Goal: Task Accomplishment & Management: Complete application form

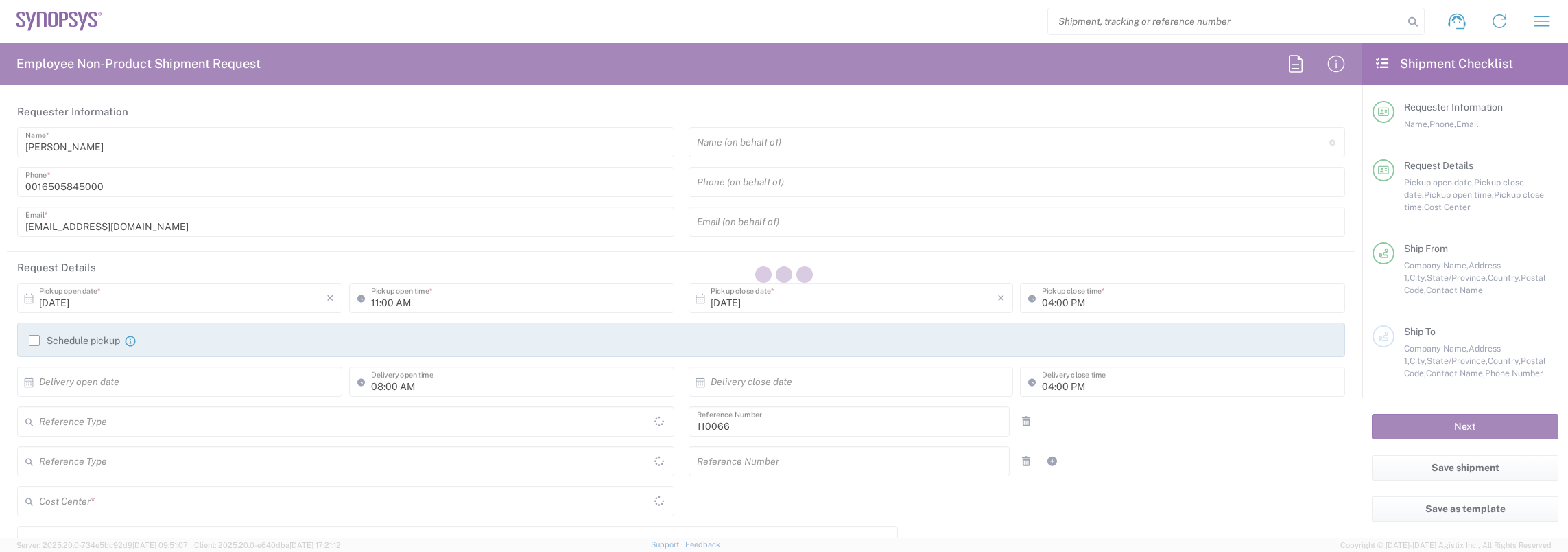
type input "United States"
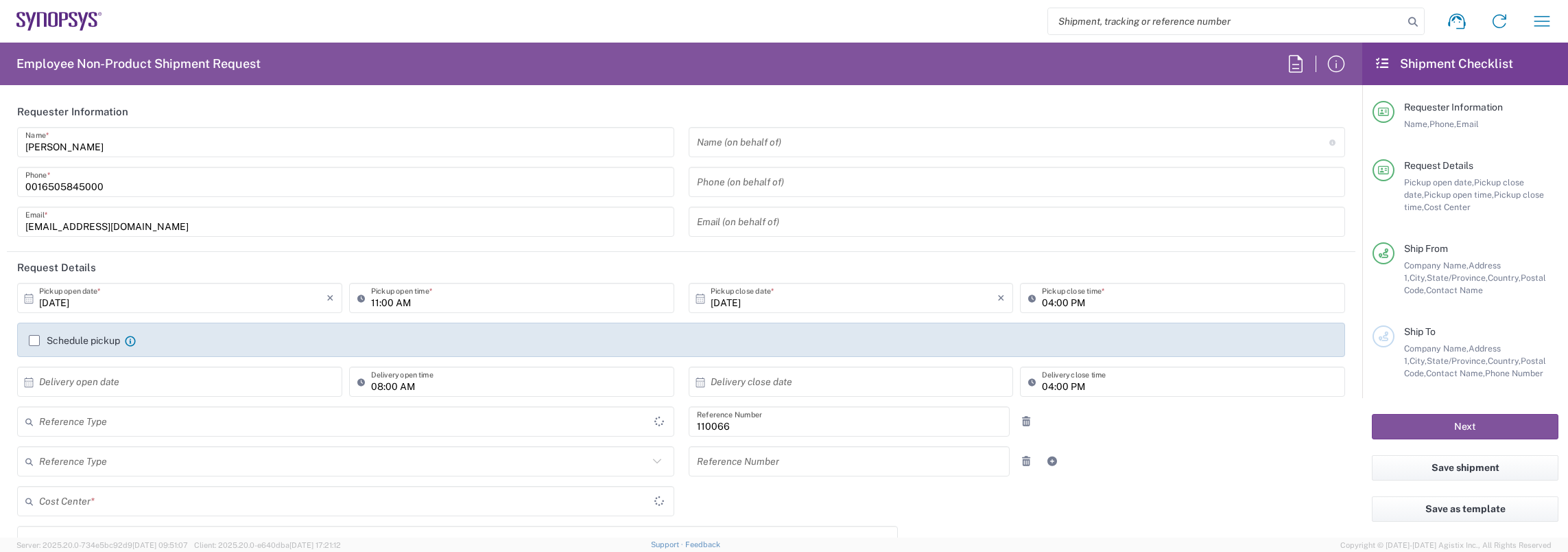
type input "Delivered at Place"
type input "California"
type input "US01, CIO, IT, ESS2 110066"
type input "Department"
type input "United States"
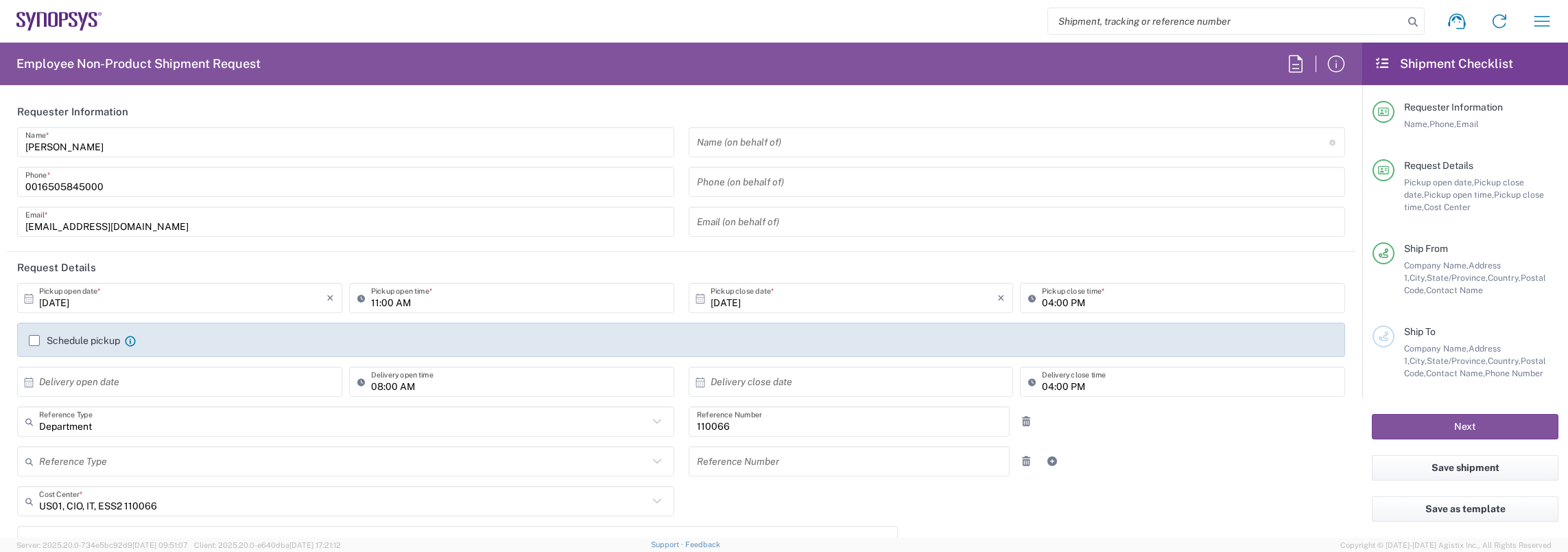
click at [139, 300] on input "10/09/2025" at bounding box center [182, 298] width 287 height 24
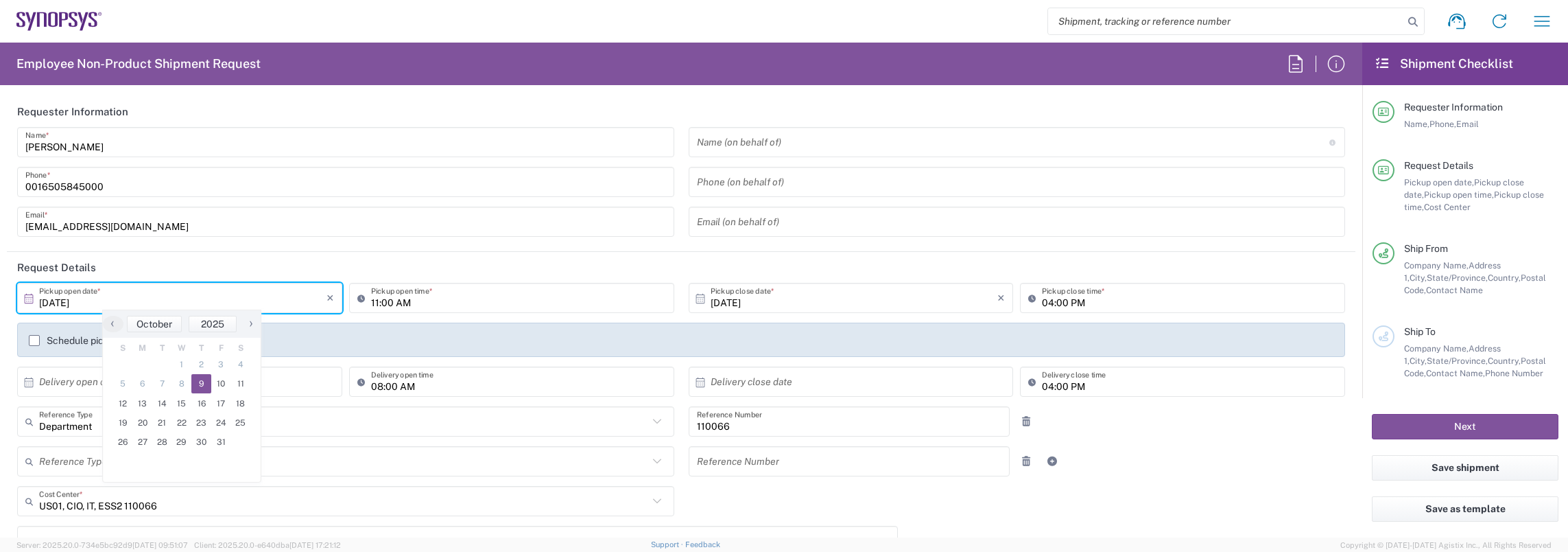
type input "Headquarters USSV"
click at [197, 381] on span "9" at bounding box center [201, 383] width 20 height 19
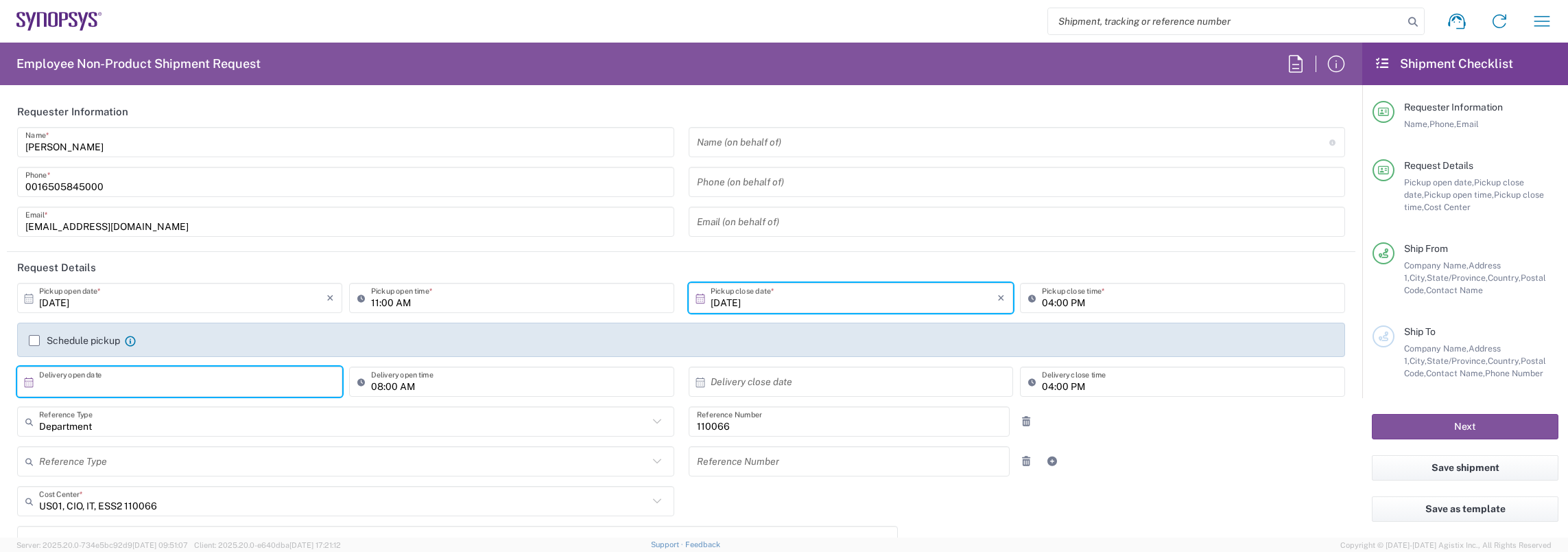
click at [201, 385] on input "text" at bounding box center [182, 382] width 287 height 24
click at [138, 492] on span "13" at bounding box center [143, 487] width 20 height 19
type input "10/13/2025"
click at [721, 377] on input "text" at bounding box center [854, 382] width 287 height 24
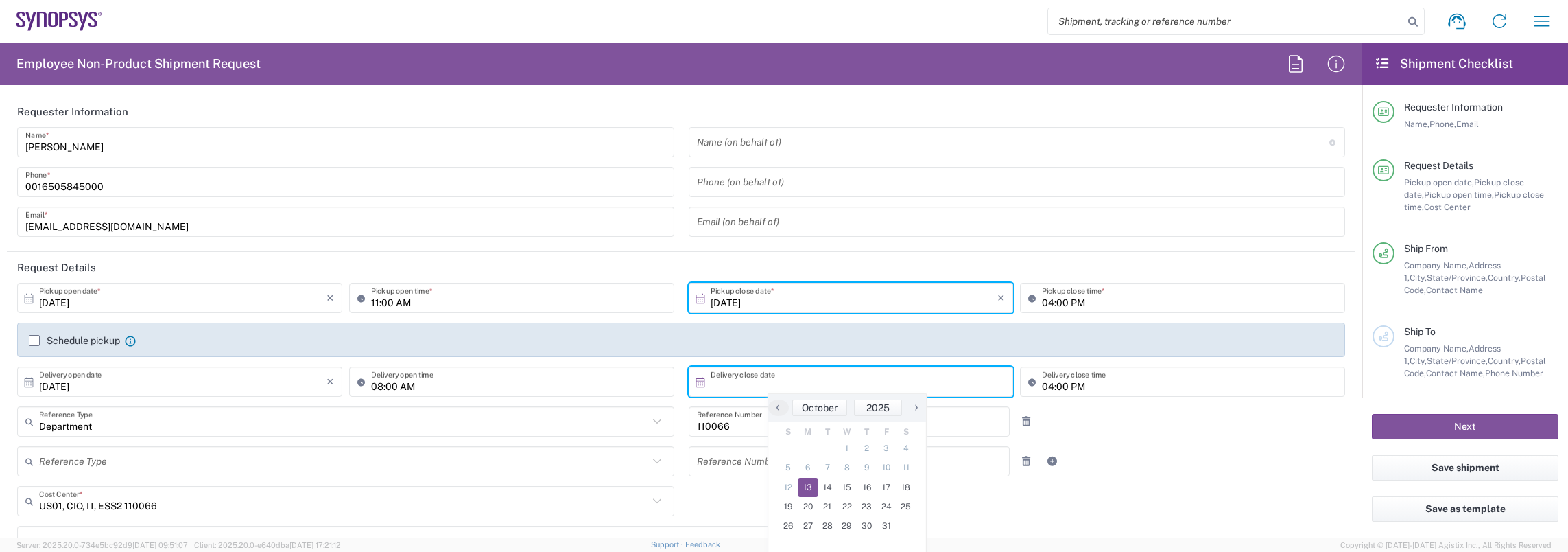
click at [804, 485] on span "13" at bounding box center [808, 487] width 20 height 19
type input "10/13/2025"
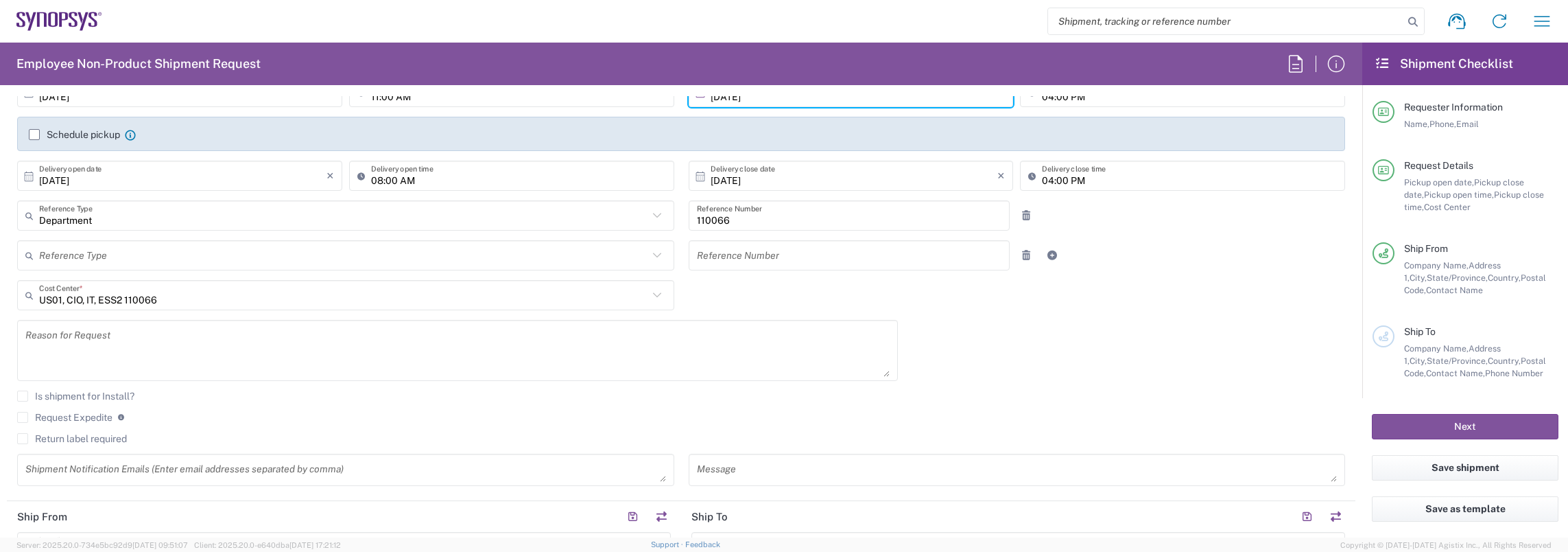
scroll to position [274, 0]
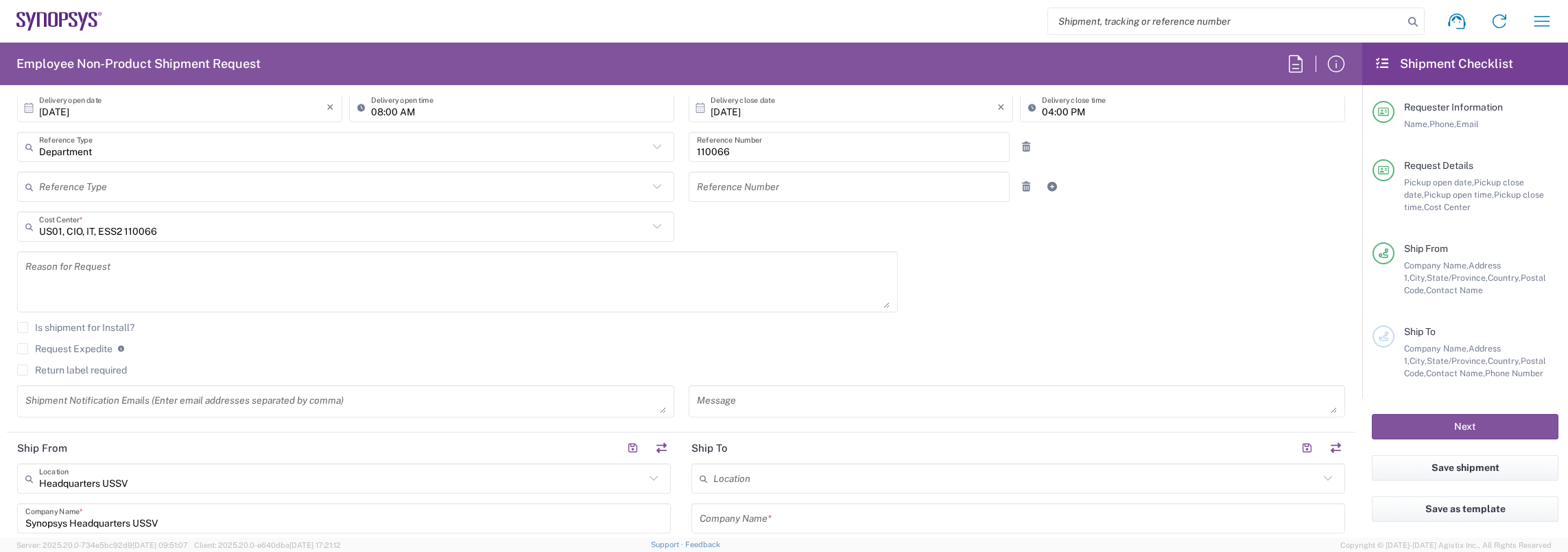
click at [35, 369] on label "Return label required" at bounding box center [72, 369] width 110 height 11
click at [22, 369] on input "Return label required" at bounding box center [22, 369] width 0 height 0
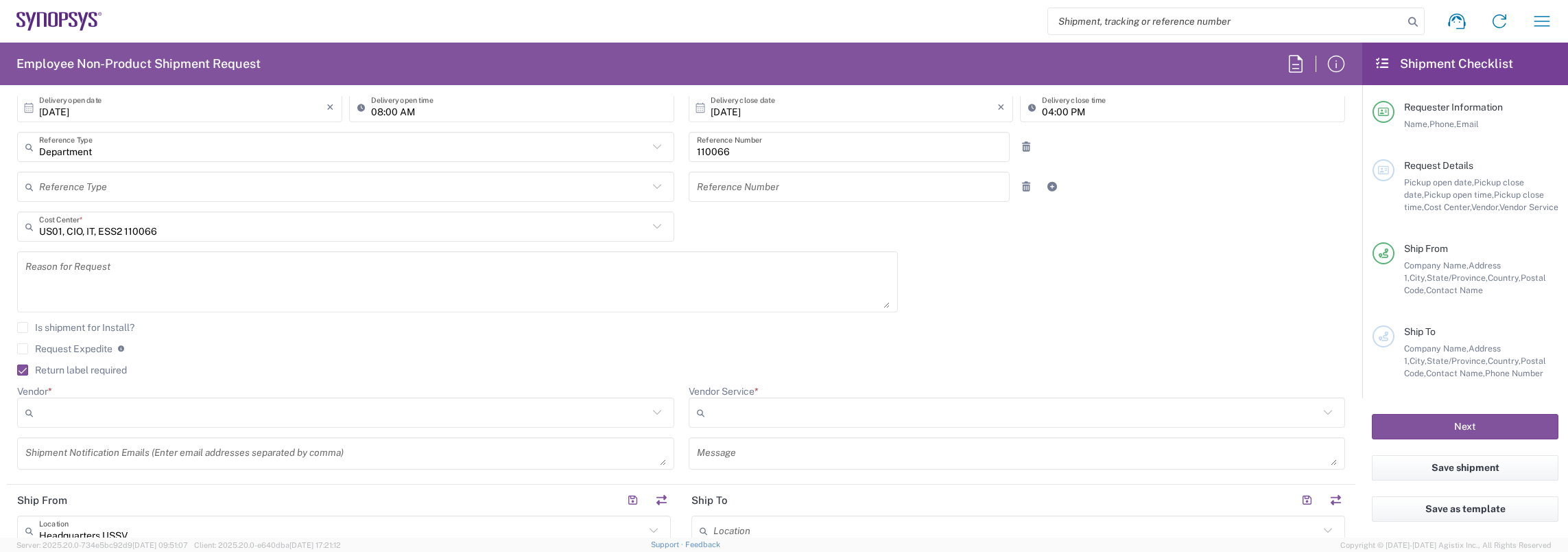
scroll to position [412, 0]
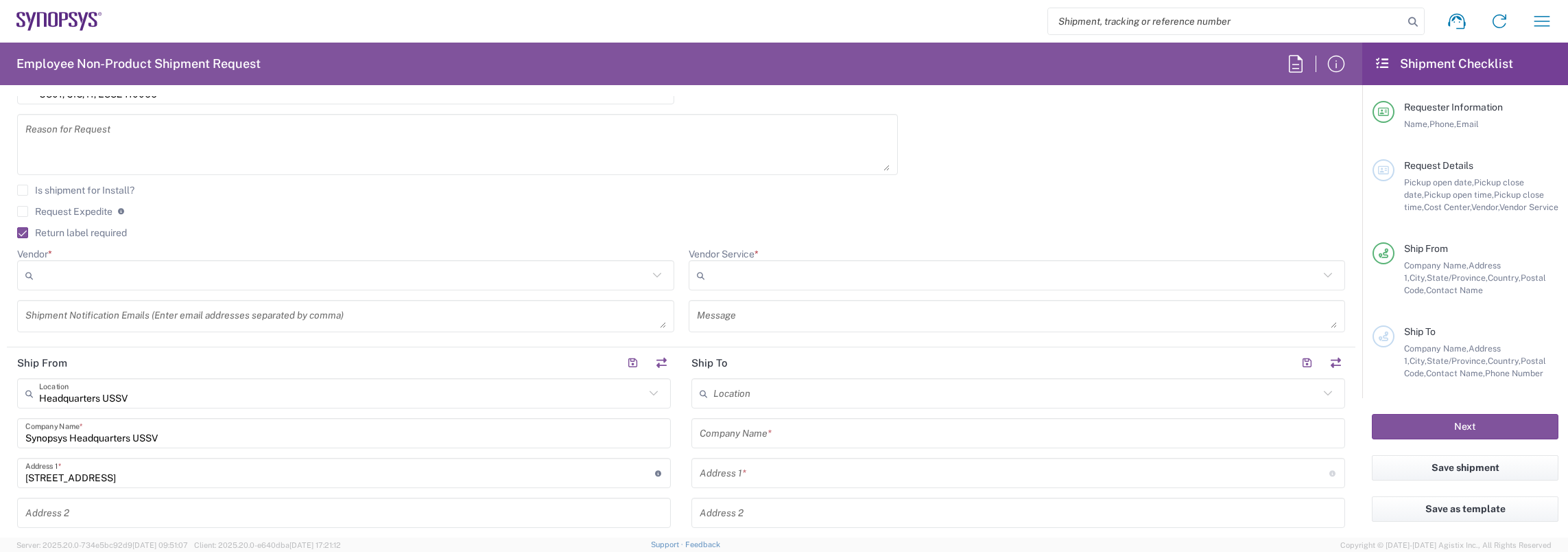
click at [416, 270] on input "Vendor *" at bounding box center [343, 274] width 609 height 22
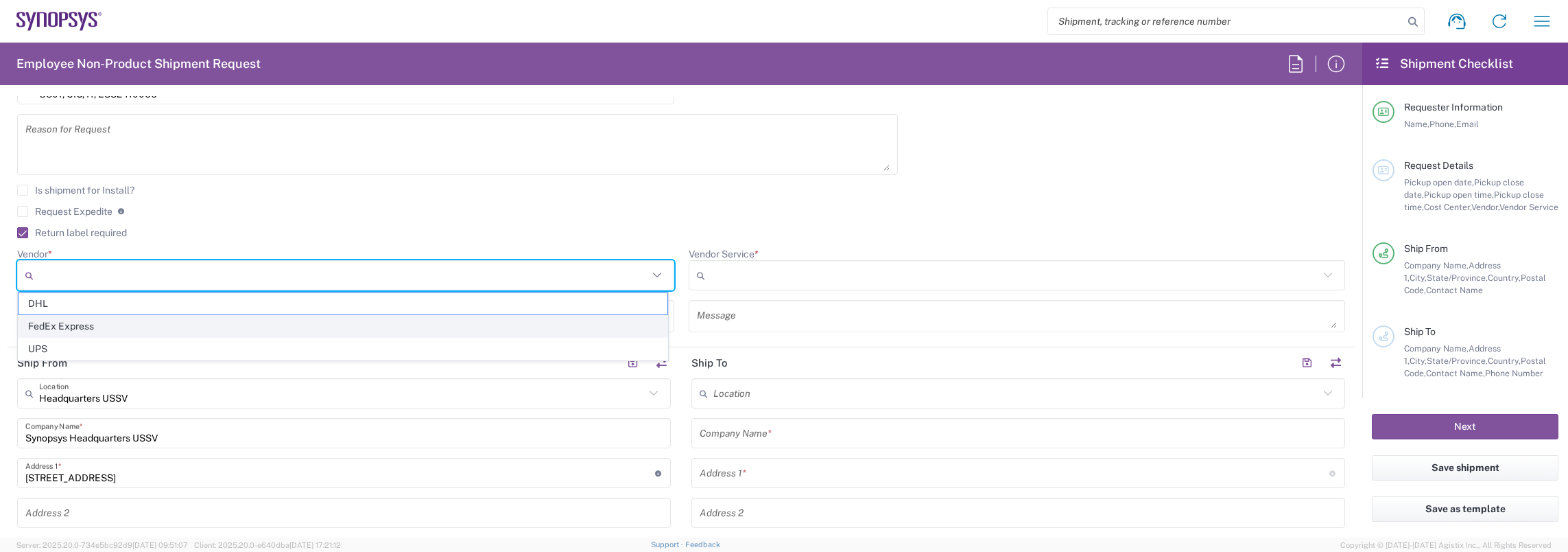
click at [226, 320] on span "FedEx Express" at bounding box center [342, 326] width 649 height 22
type input "FedEx Express"
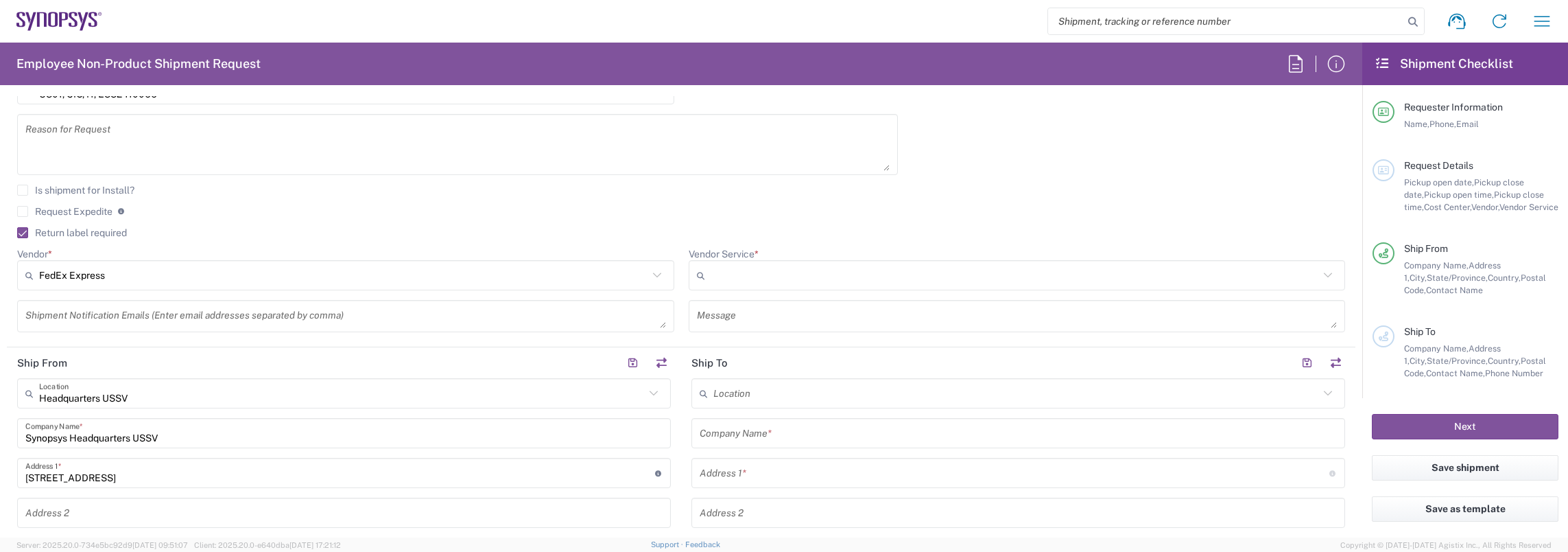
click at [784, 273] on input "Vendor Service *" at bounding box center [1015, 274] width 609 height 22
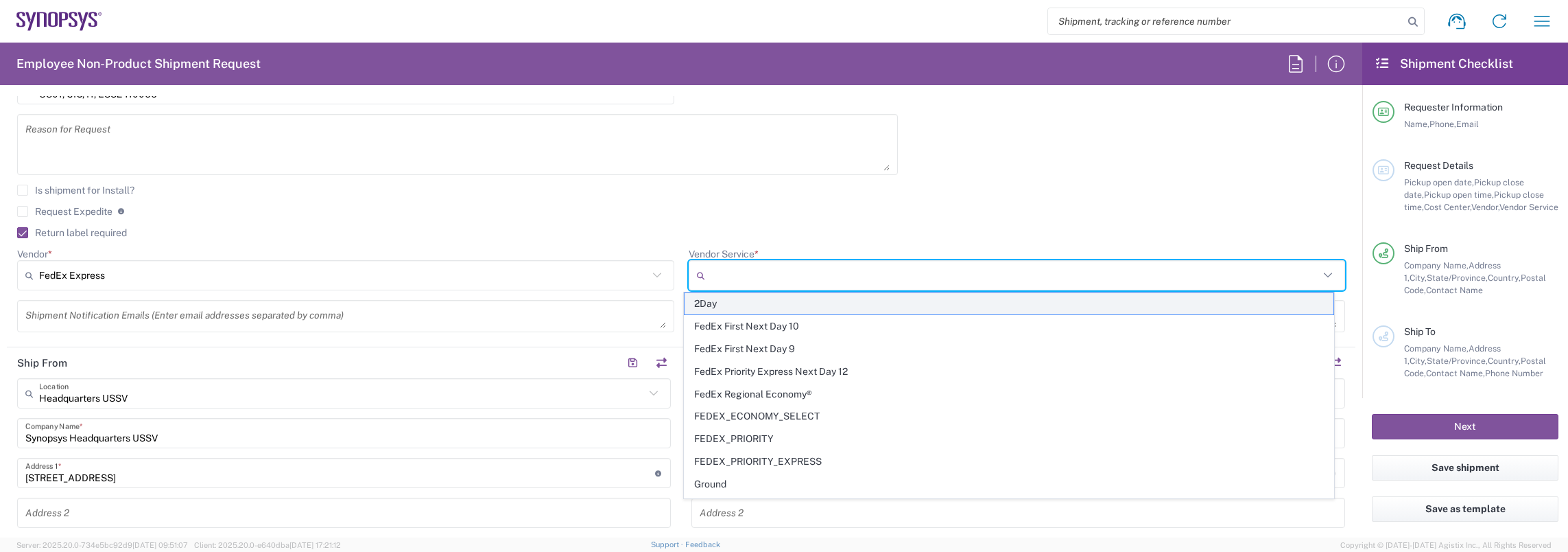
click at [758, 306] on span "2Day" at bounding box center [1008, 304] width 649 height 22
type input "2Day"
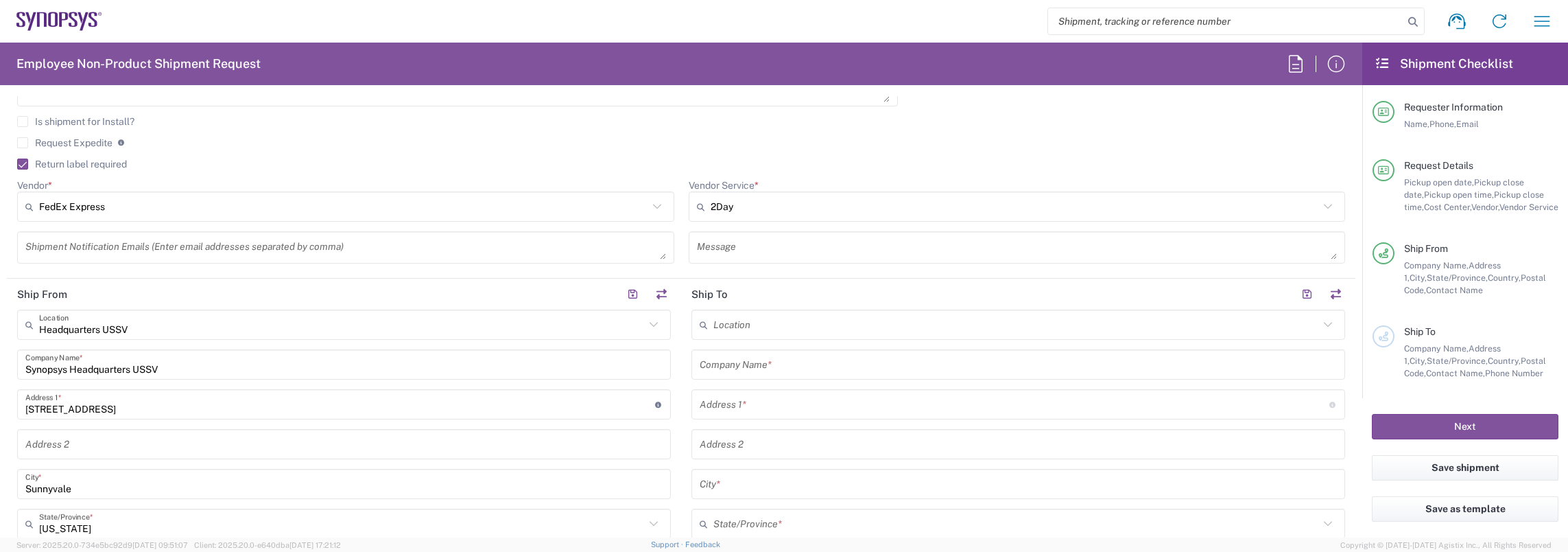
scroll to position [549, 0]
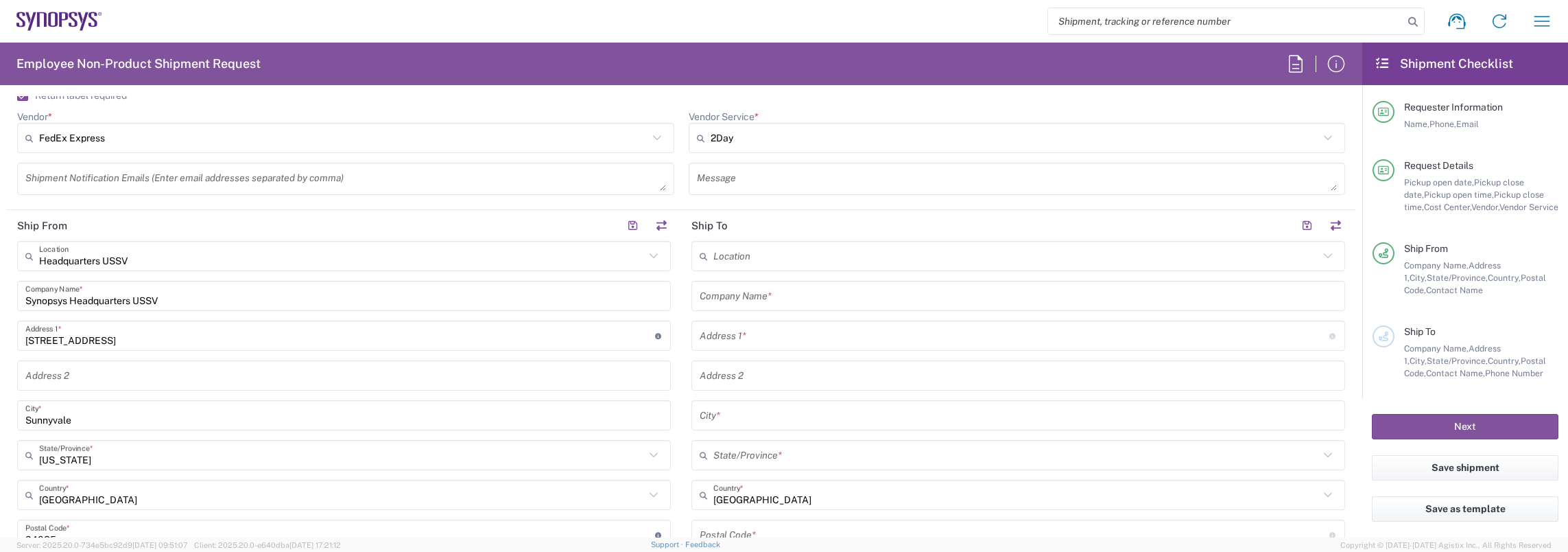
click at [747, 294] on input "text" at bounding box center [1018, 296] width 637 height 24
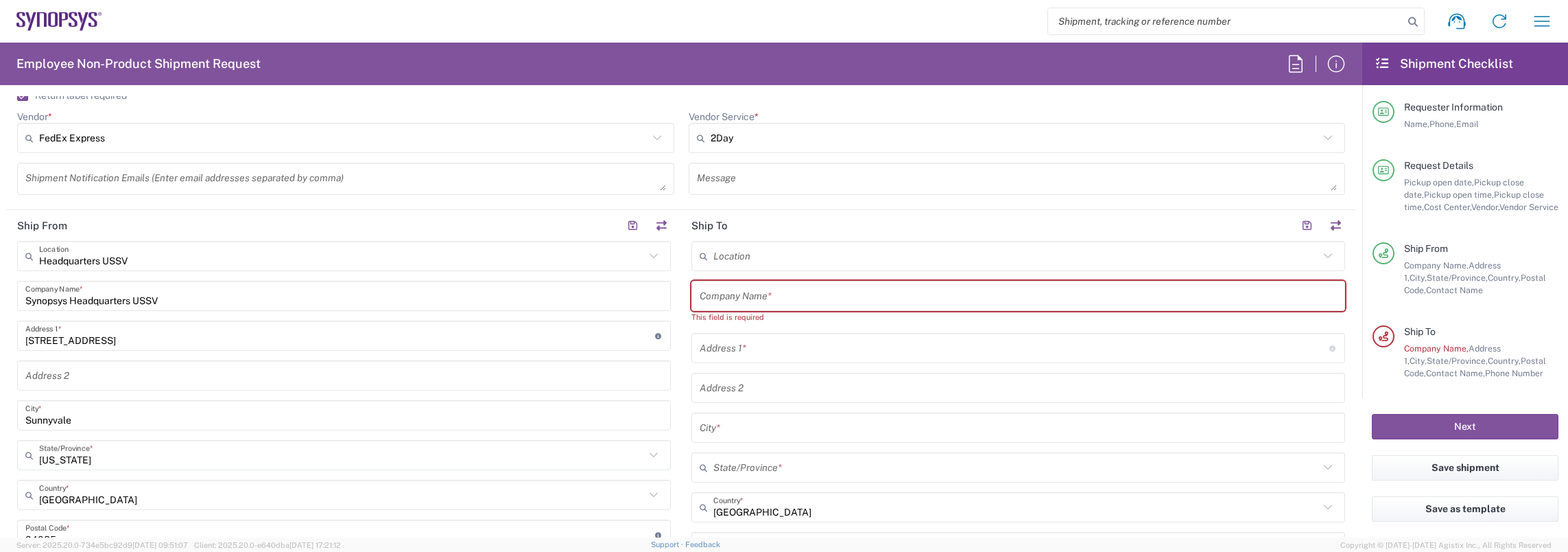
click at [739, 300] on input "text" at bounding box center [1018, 296] width 637 height 24
paste input "Masoud Shojaei"
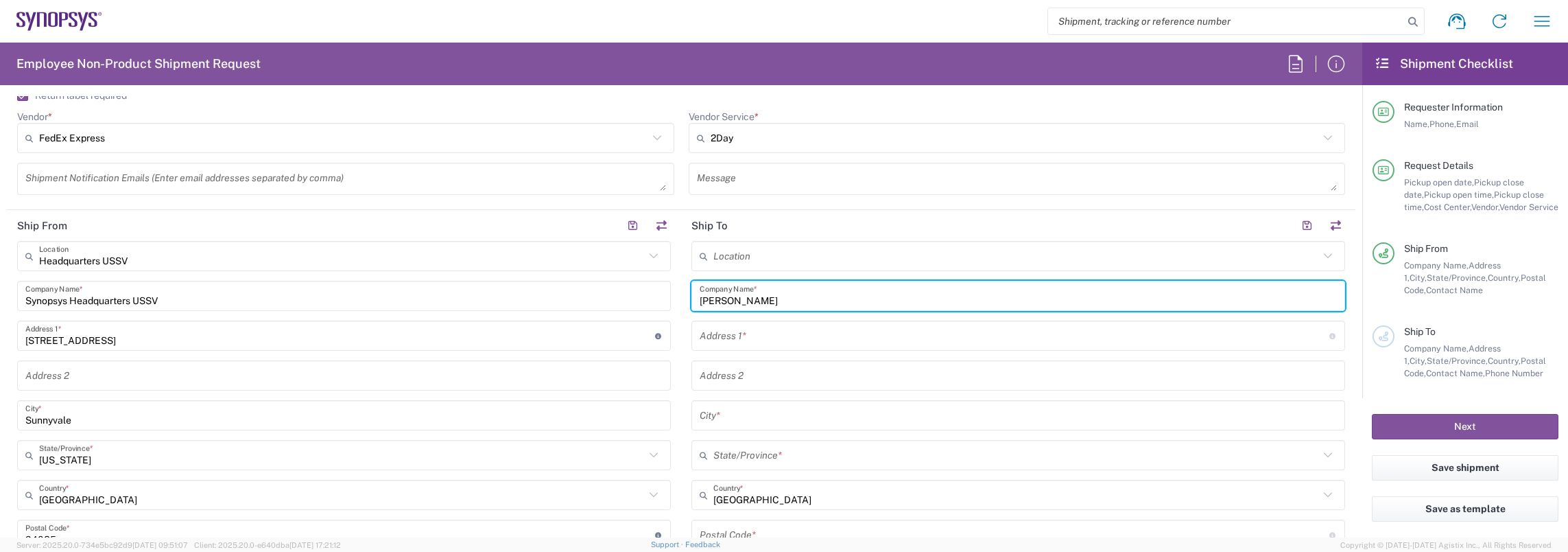
type input "Masoud Shojaei"
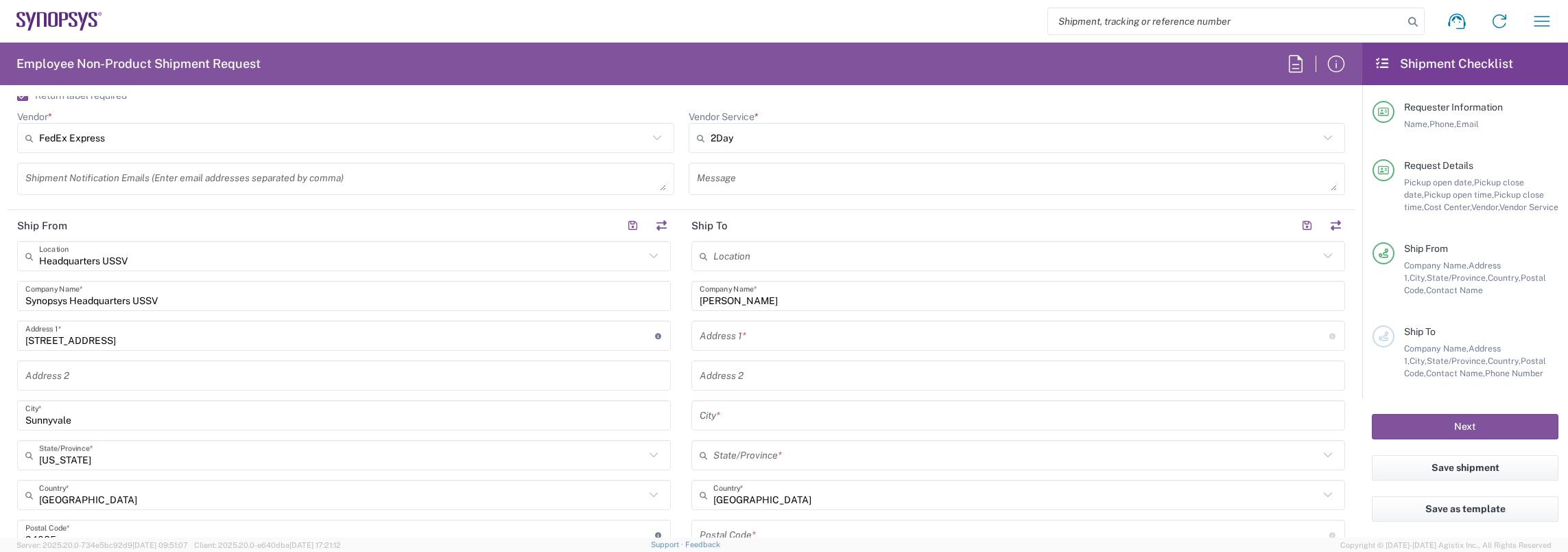
click at [734, 333] on input "text" at bounding box center [1014, 336] width 630 height 24
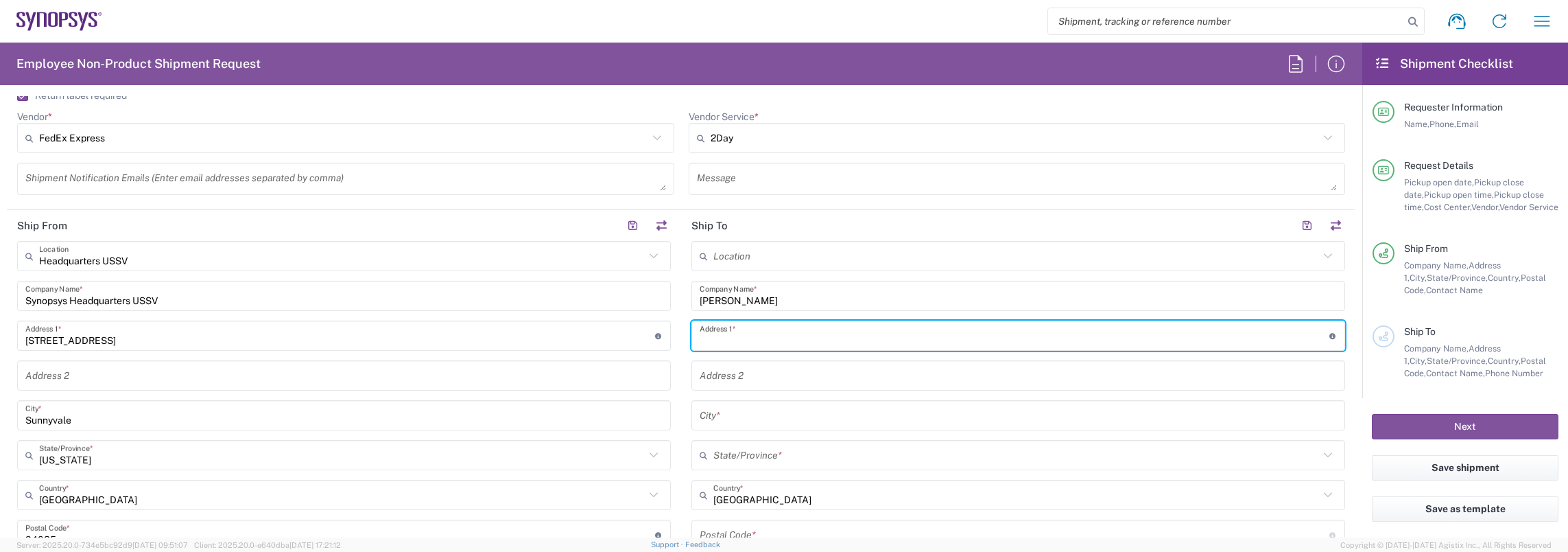
paste input "6212 Edgehill Drive"
type input "6212 Edgehill Drive"
click at [752, 412] on input "text" at bounding box center [1018, 415] width 637 height 24
paste input "El Dorado Hills"
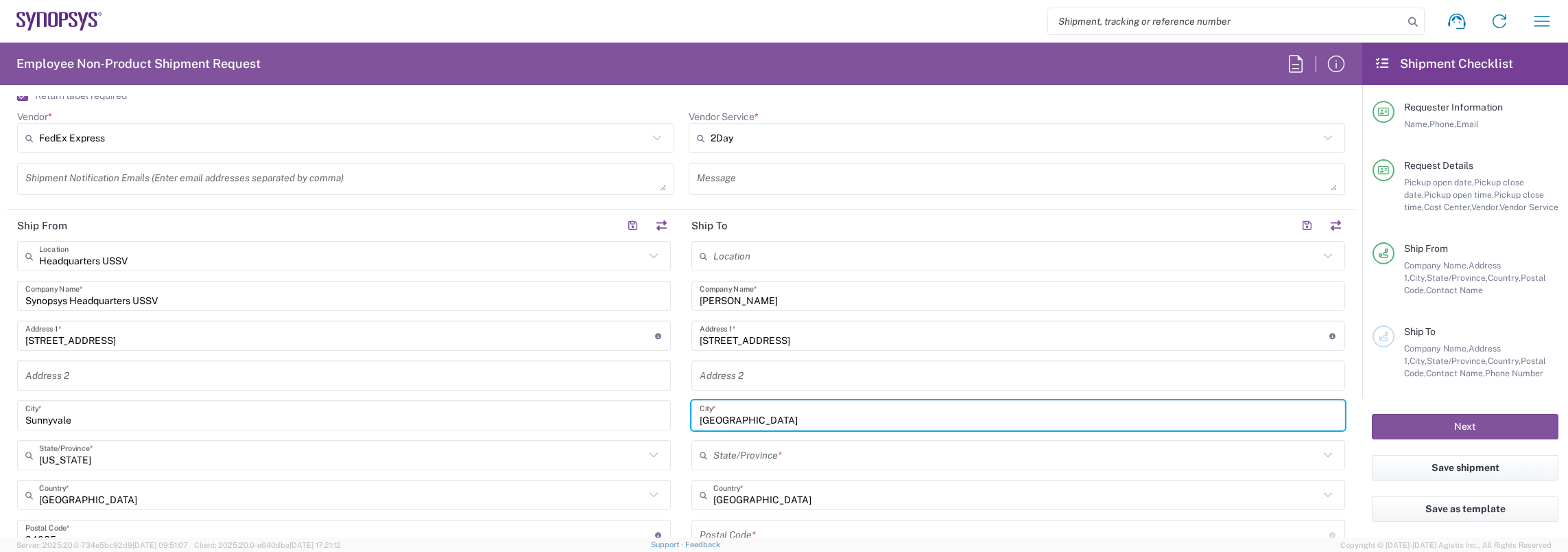
scroll to position [618, 0]
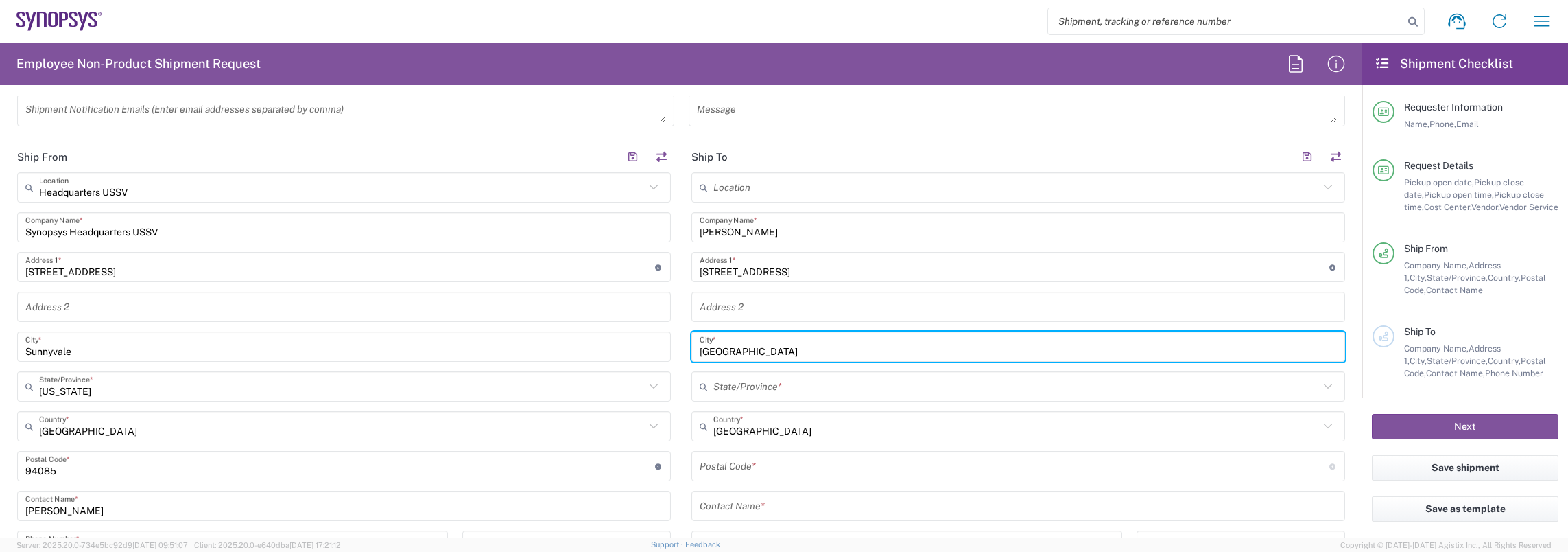
type input "El Dorado Hills"
click at [761, 395] on input "text" at bounding box center [1016, 387] width 605 height 24
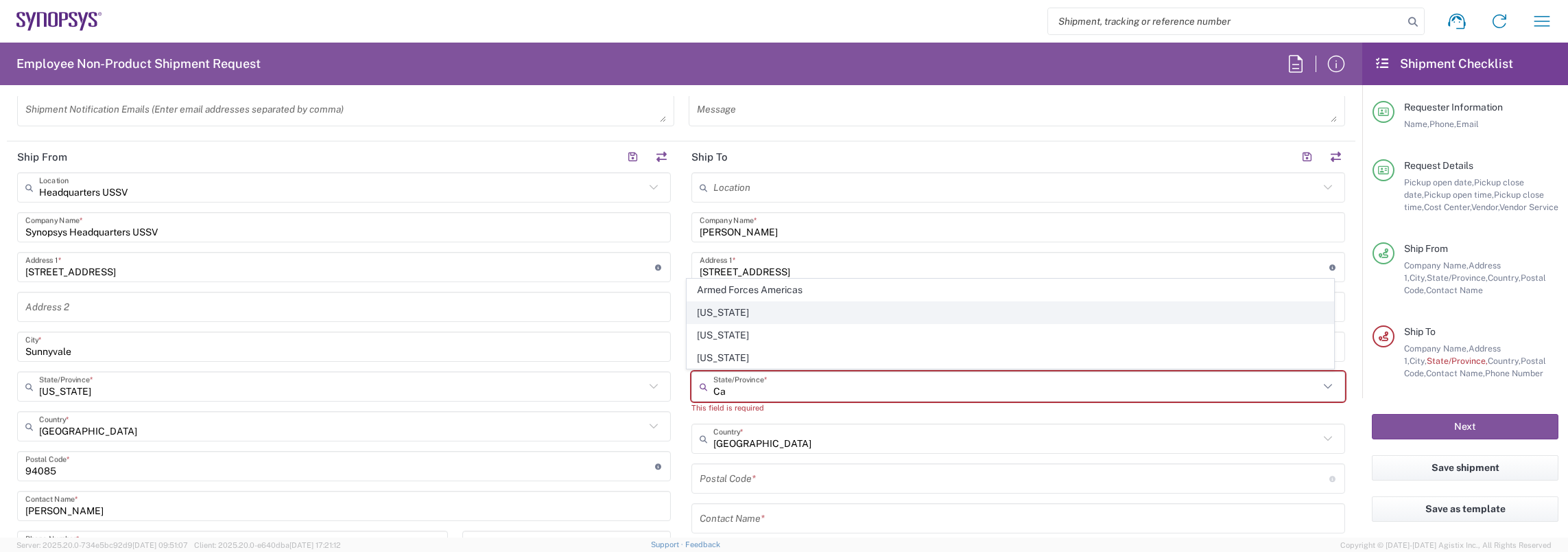
click at [744, 314] on span "California" at bounding box center [1010, 312] width 645 height 22
type input "California"
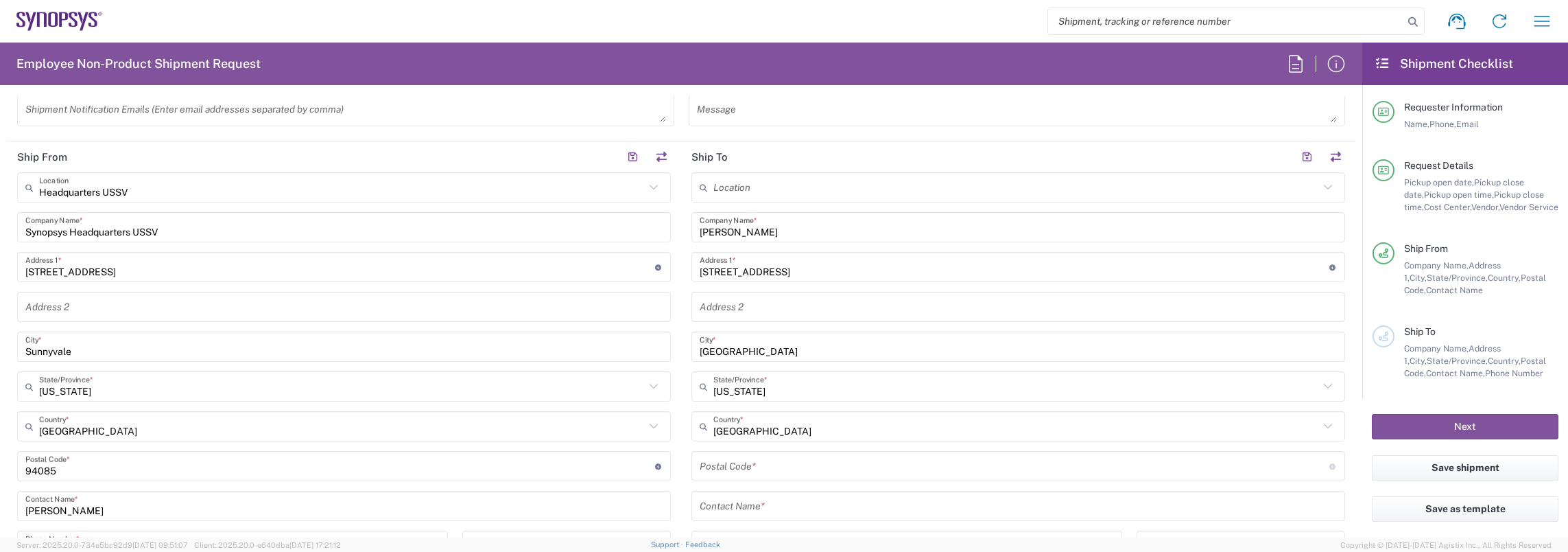
scroll to position [686, 0]
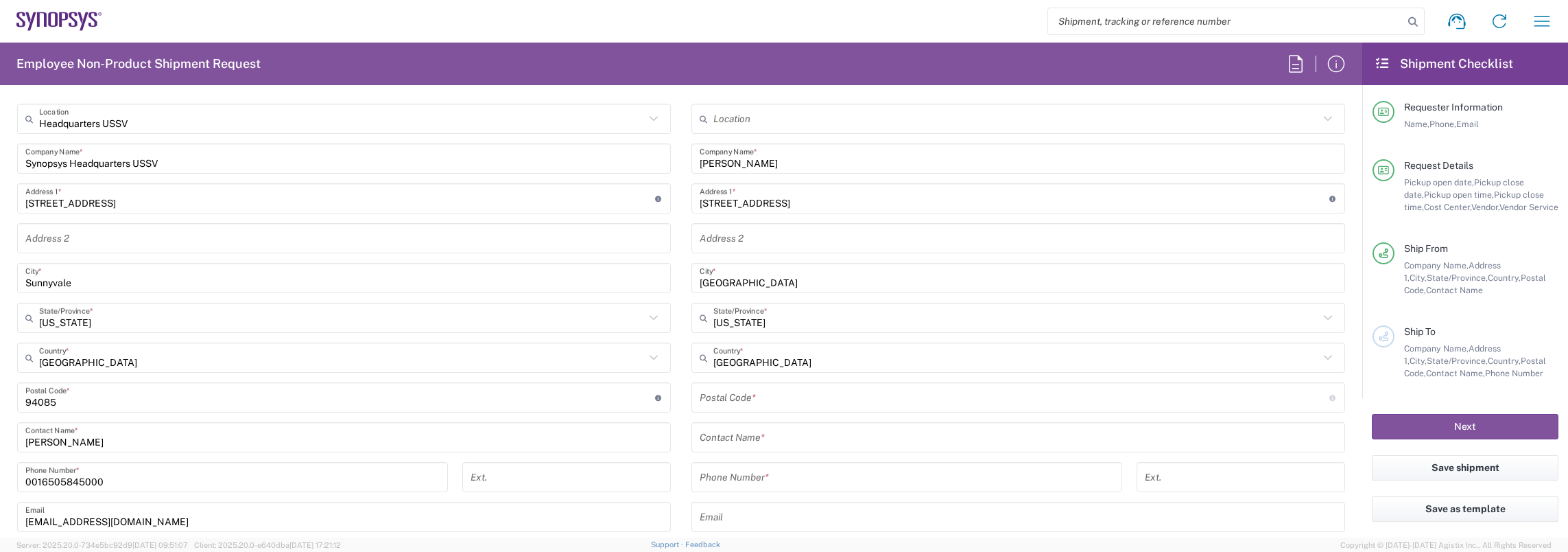
click at [750, 400] on input "undefined" at bounding box center [1014, 398] width 630 height 24
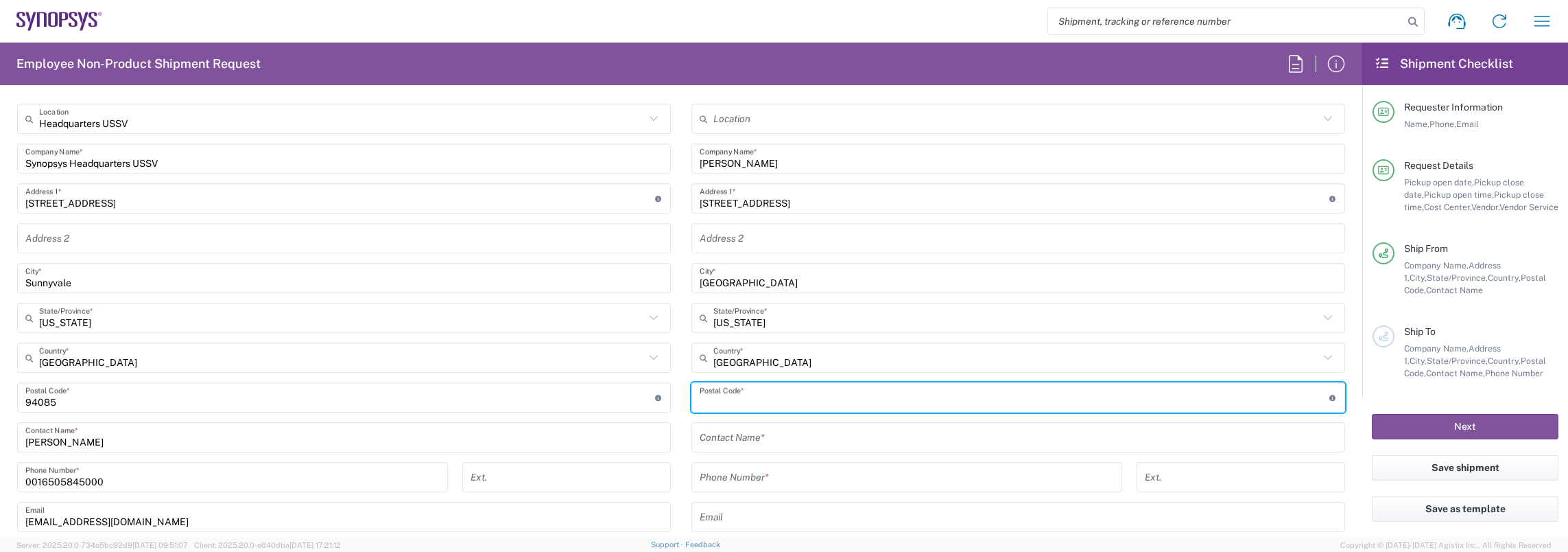
paste input "95762"
type input "95762"
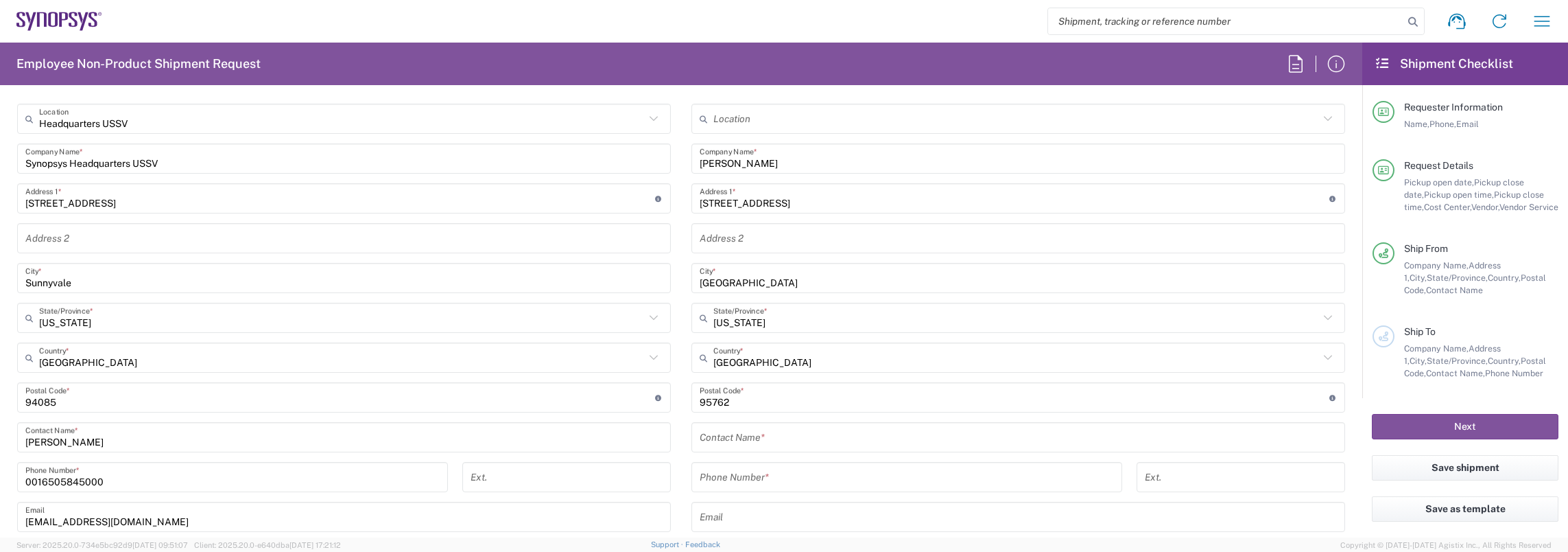
click at [752, 474] on input "tel" at bounding box center [906, 478] width 414 height 24
paste input "(916)934-6669"
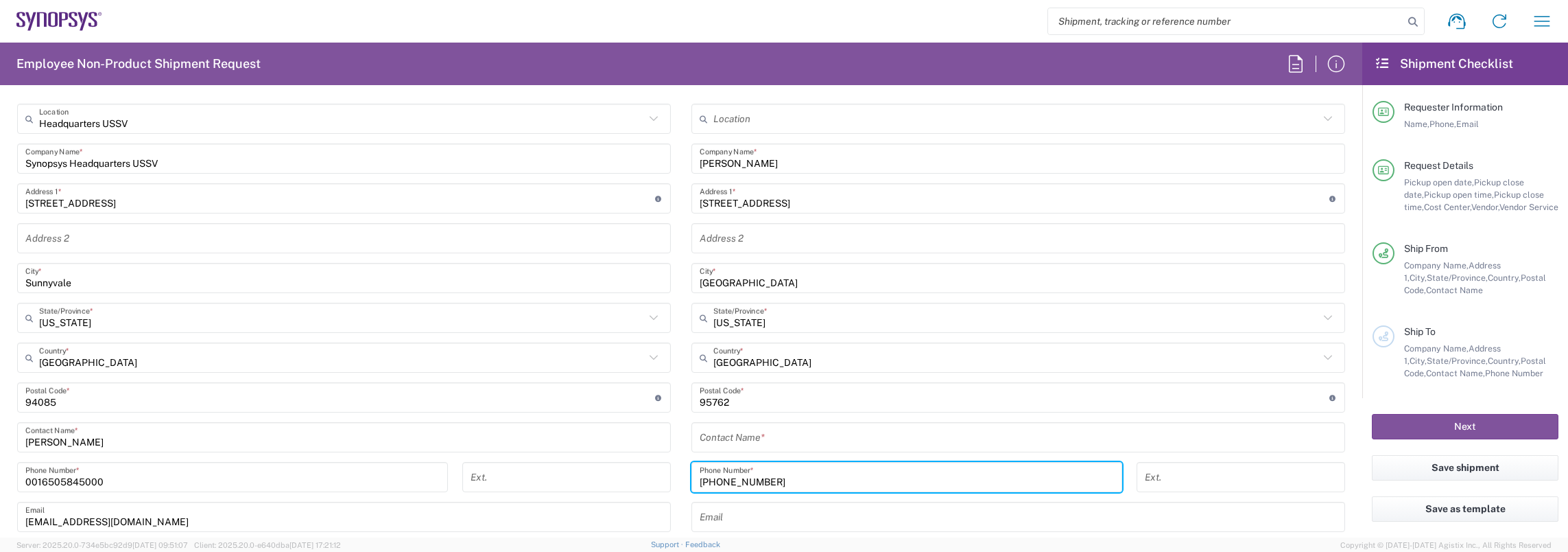
type input "(916)934-6669"
click at [738, 440] on input "text" at bounding box center [1018, 438] width 637 height 24
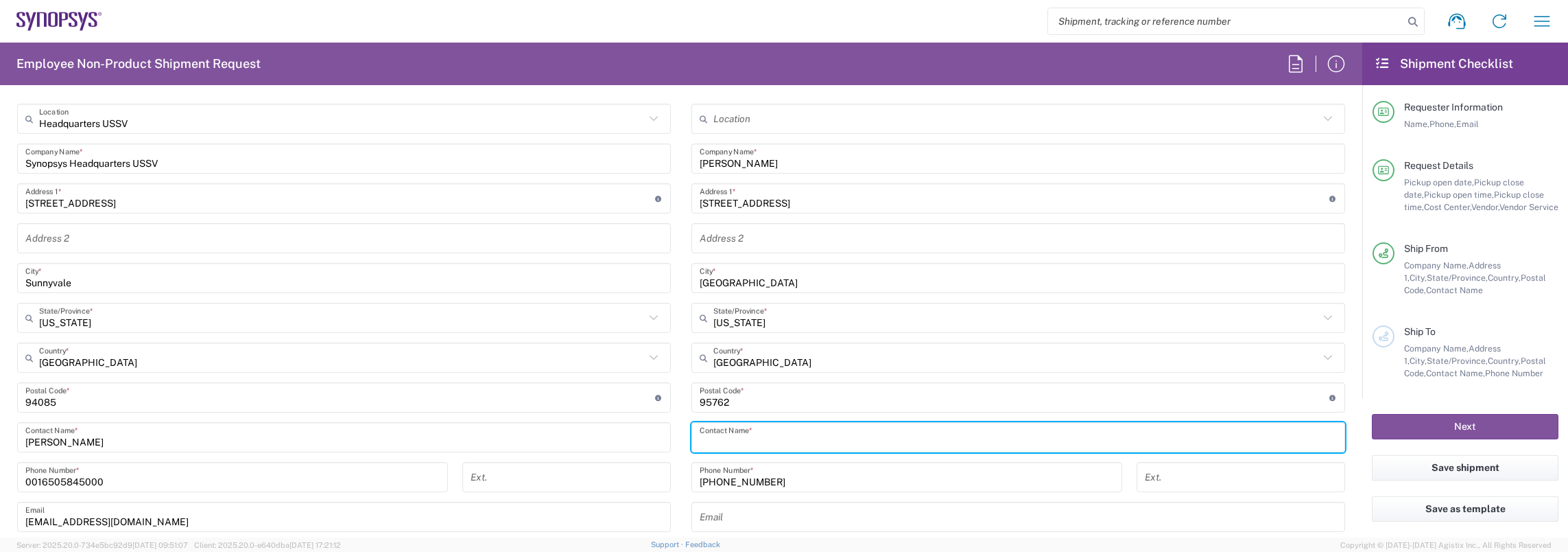
click at [758, 163] on input "Masoud Shojaei" at bounding box center [1018, 159] width 637 height 24
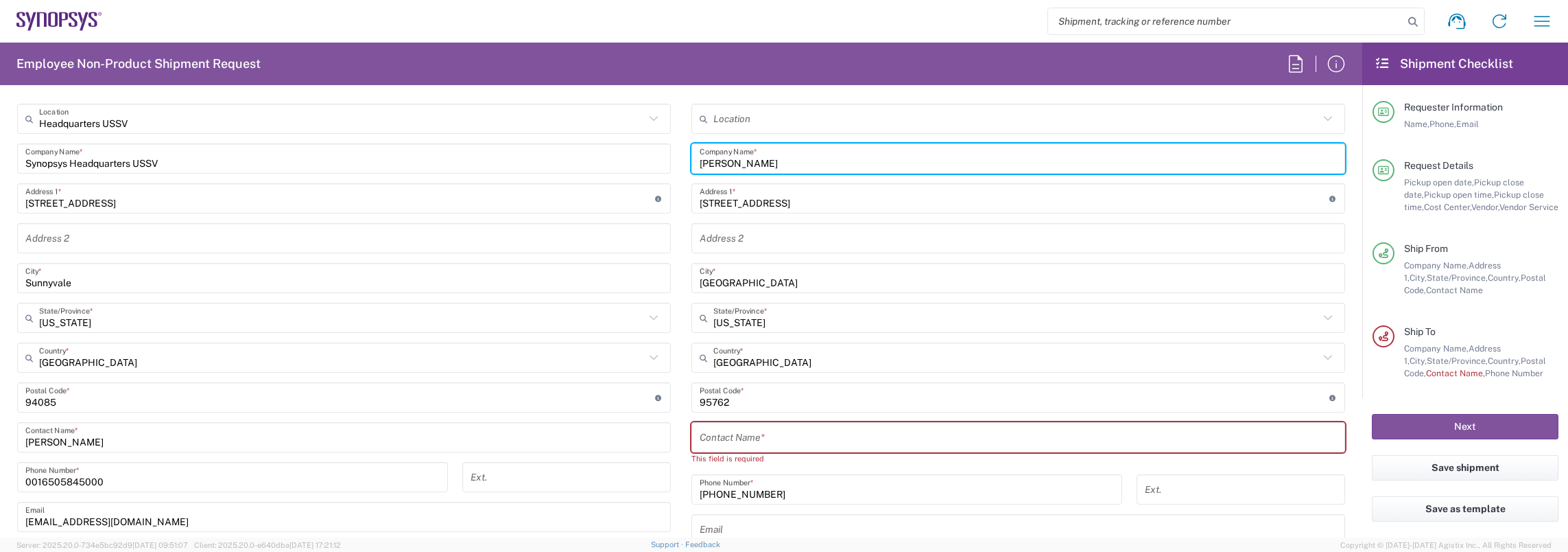
click at [758, 163] on input "Masoud Shojaei" at bounding box center [1018, 159] width 637 height 24
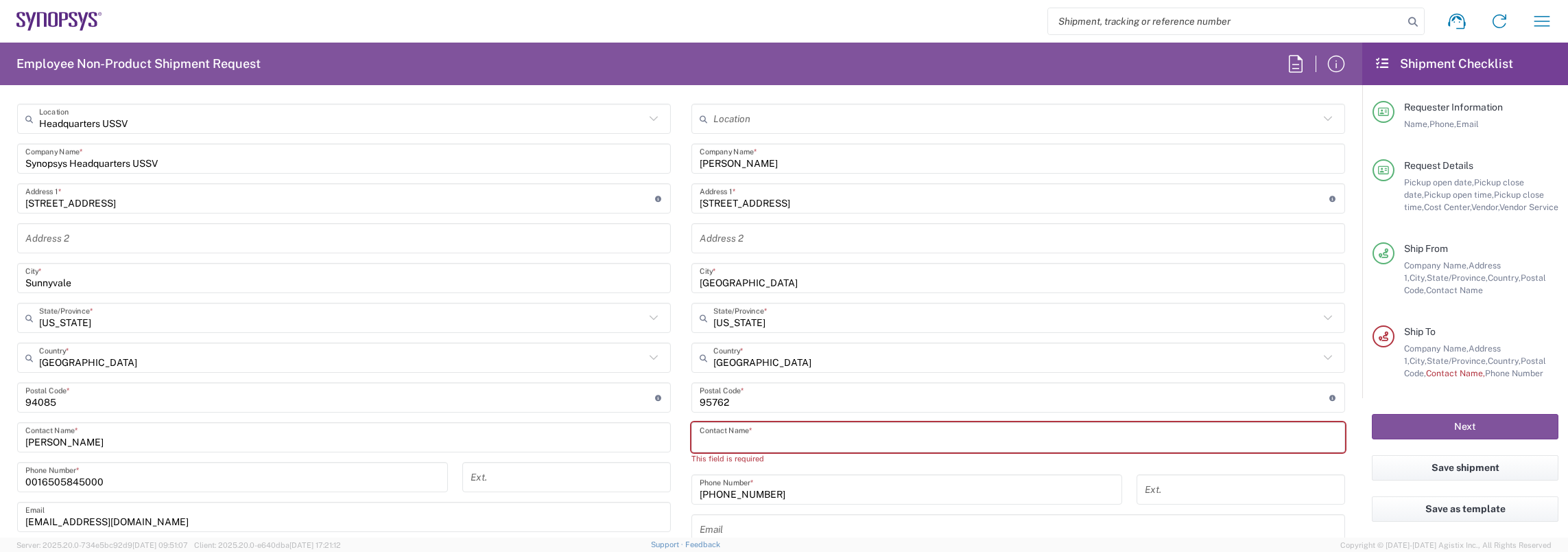
click at [724, 429] on input "text" at bounding box center [1018, 438] width 637 height 24
paste input "Masoud Shojaei"
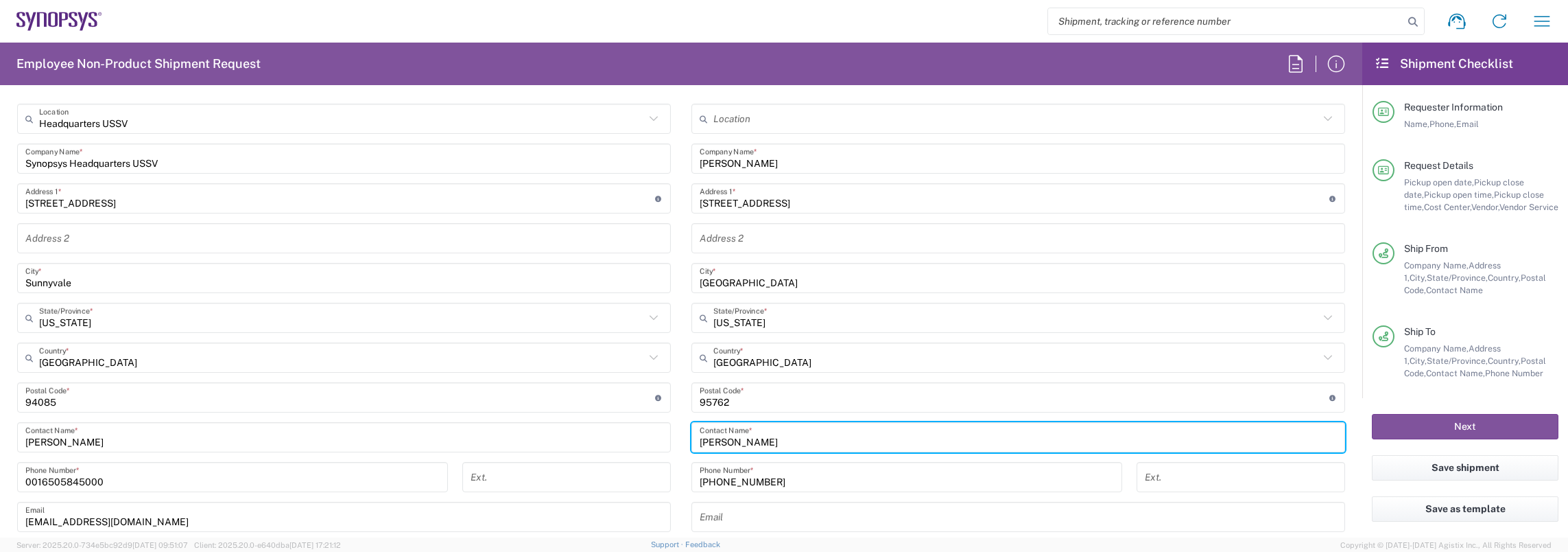
type input "Masoud Shojaei"
click at [693, 161] on div "Masoud Shojaei Company Name *" at bounding box center [1018, 158] width 654 height 30
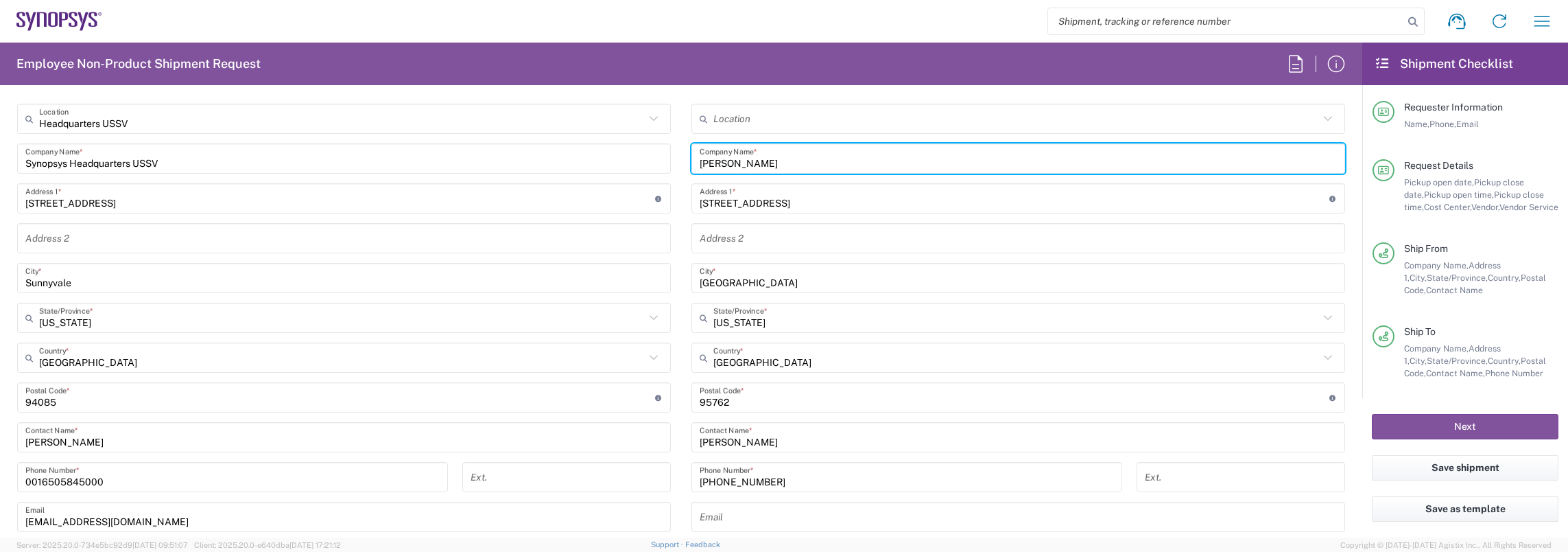
click at [694, 161] on div "Masoud Shojaei Company Name *" at bounding box center [1018, 158] width 654 height 30
click at [700, 161] on input "Masoud Shojaei" at bounding box center [1018, 159] width 637 height 24
click at [880, 157] on input "Synopsys (Masoud Shojaei" at bounding box center [1018, 159] width 637 height 24
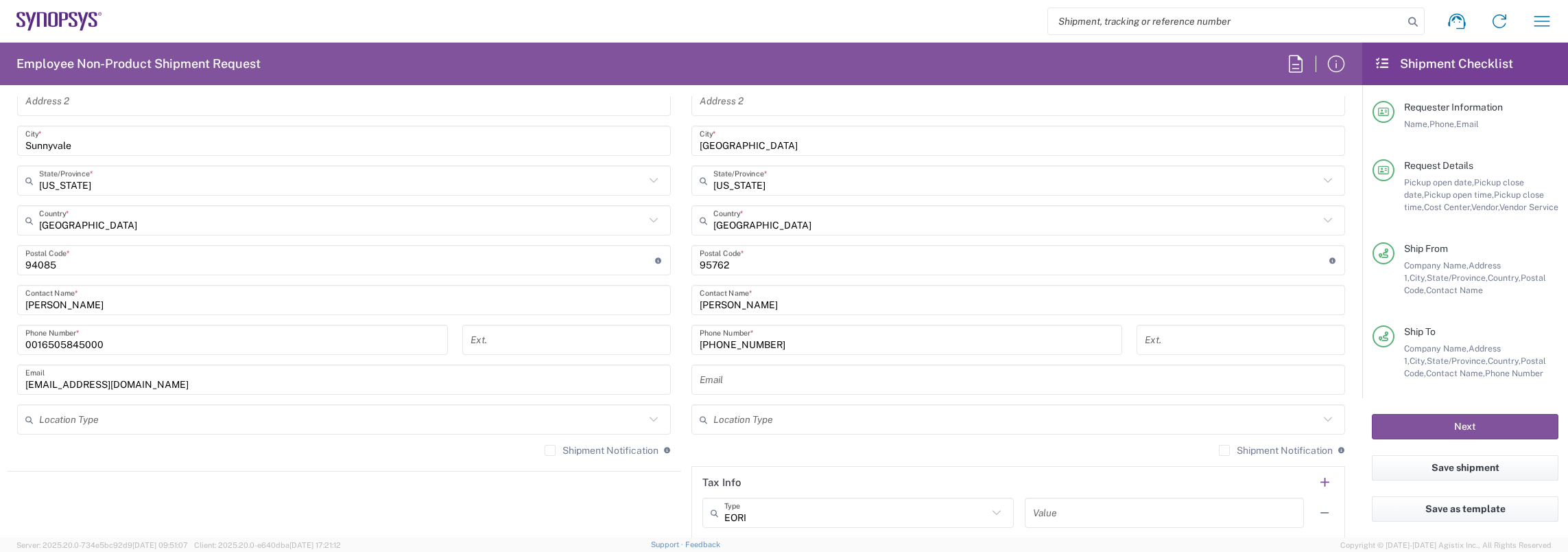
type input "Synopsys (Masoud Shojaei)"
click at [711, 385] on input "text" at bounding box center [1018, 380] width 637 height 24
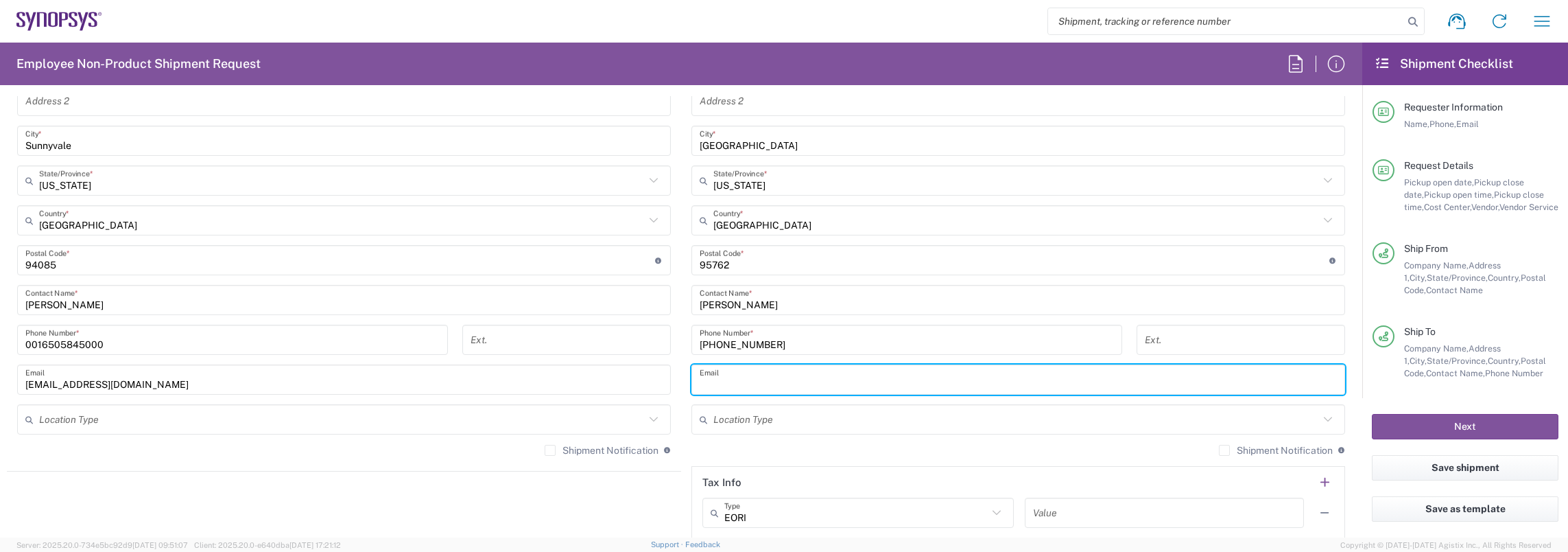
paste input "masouds@synopsys.com"
type input "masouds@synopsys.com"
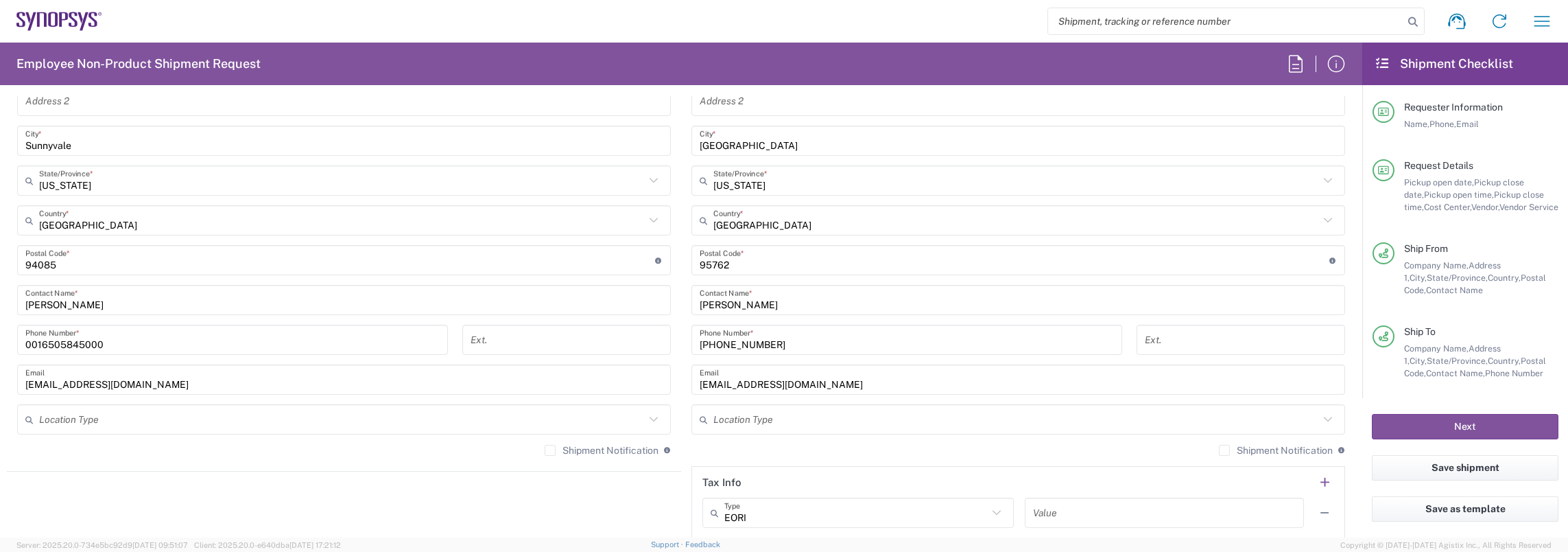
click at [675, 333] on main "Headquarters USSV Location Headquarters USSV Aachen DE04 Agrate Brianza IT01 As…" at bounding box center [344, 215] width 675 height 499
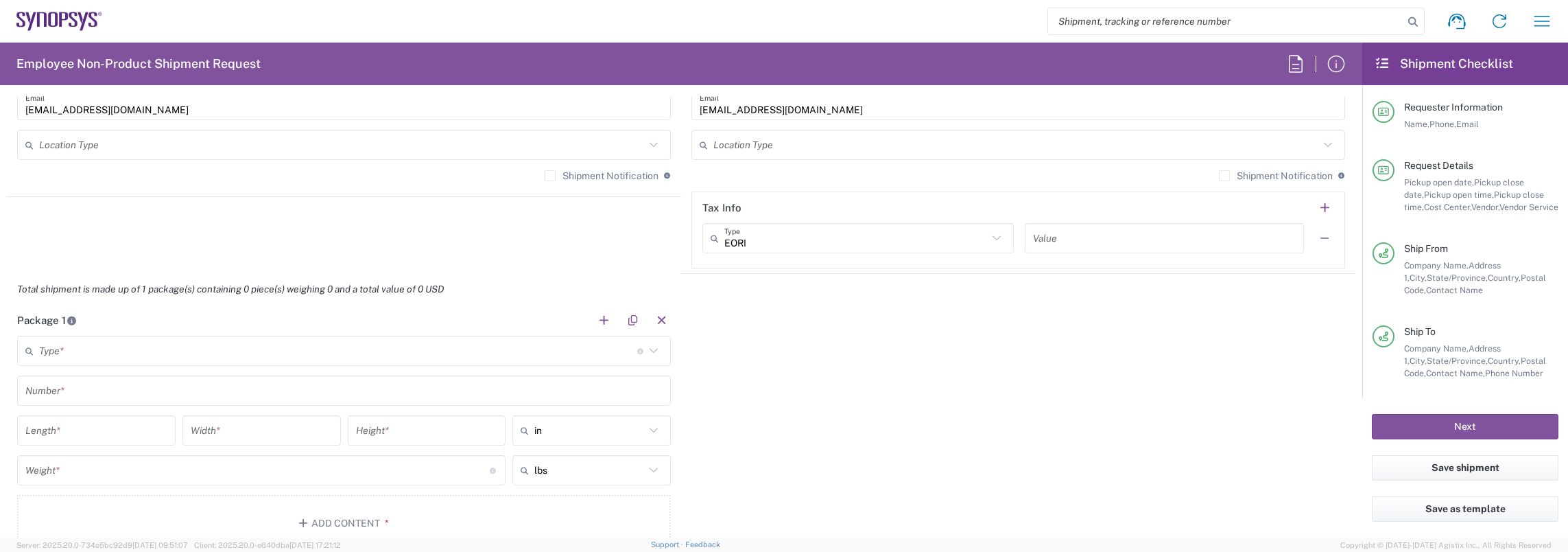
scroll to position [1236, 0]
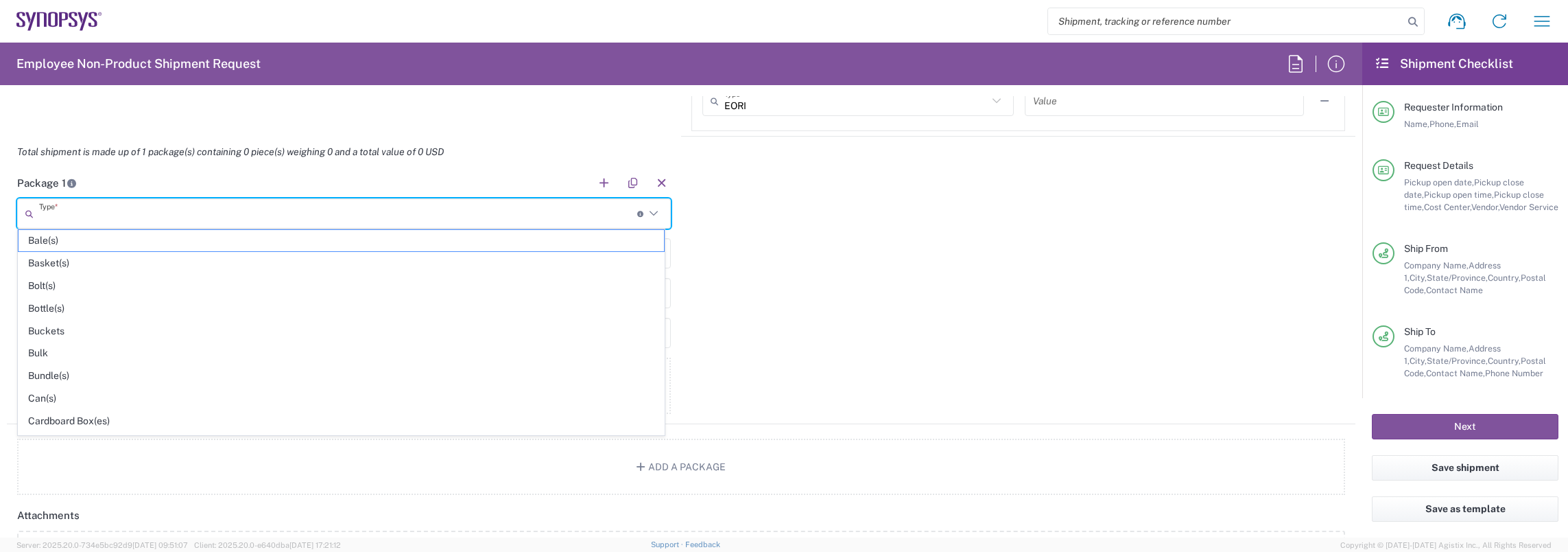
click at [227, 214] on input "text" at bounding box center [338, 214] width 598 height 24
click at [70, 412] on span "Cardboard Box(es)" at bounding box center [341, 420] width 645 height 22
type input "Cardboard Box(es)"
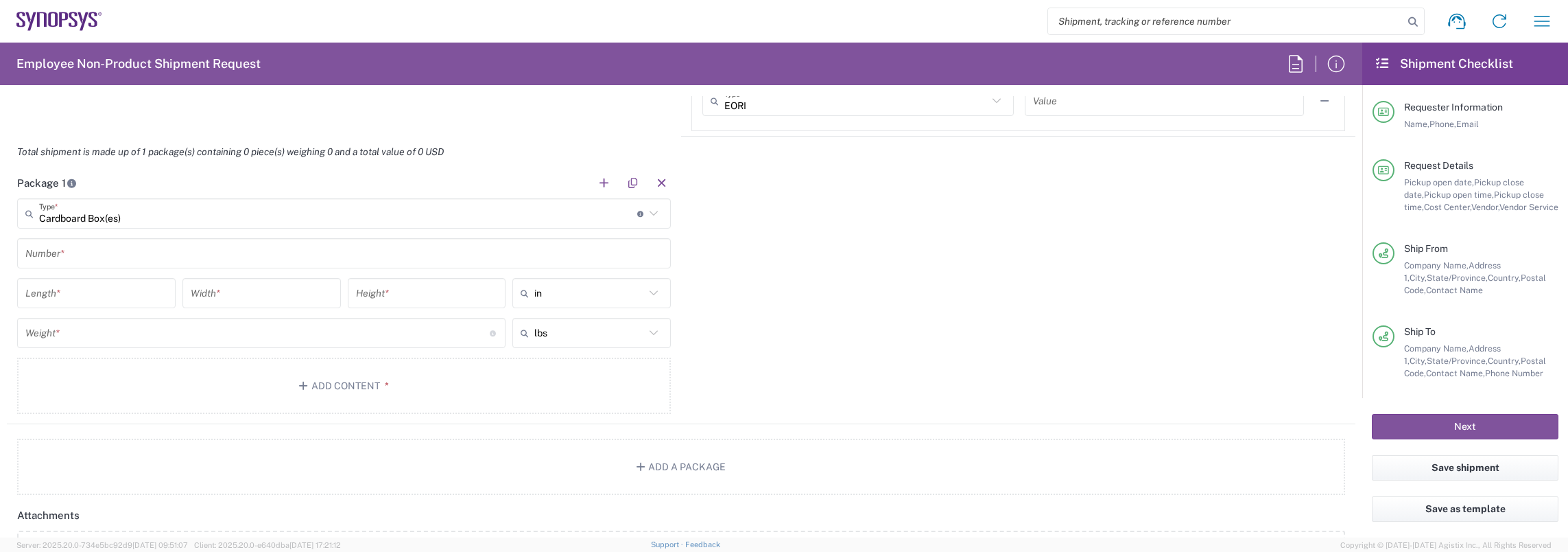
click at [99, 248] on input "text" at bounding box center [343, 254] width 637 height 24
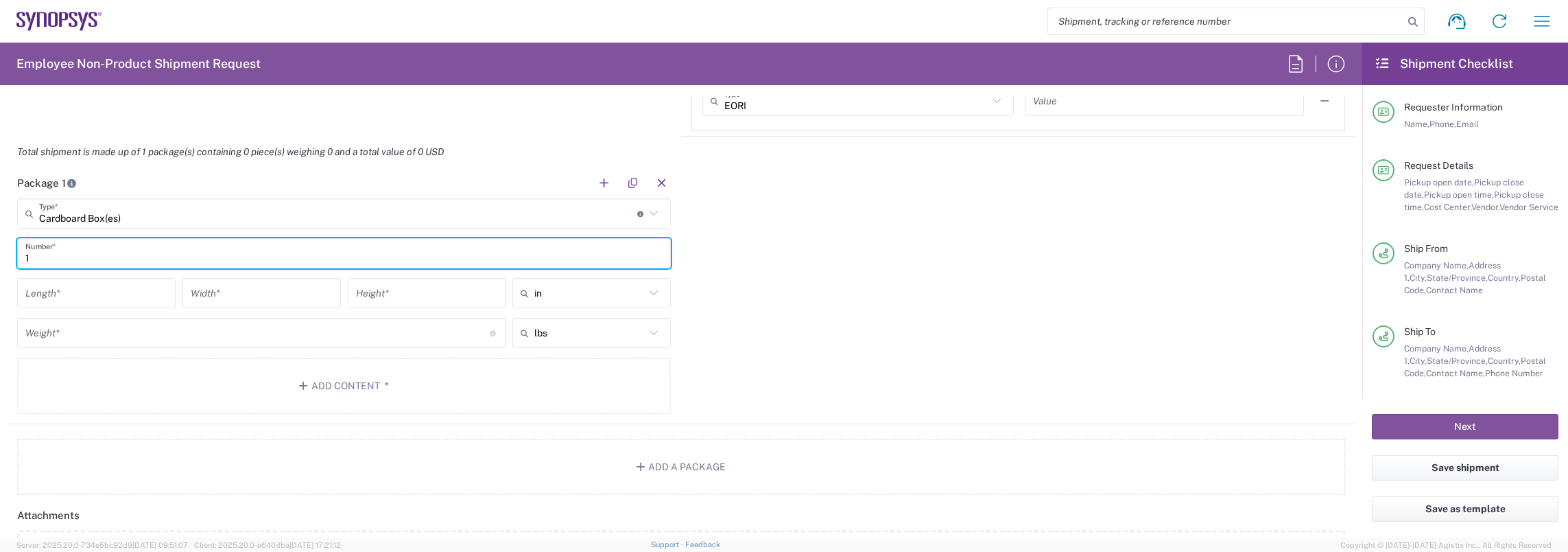
type input "1"
click at [86, 304] on div "Length *" at bounding box center [96, 292] width 158 height 30
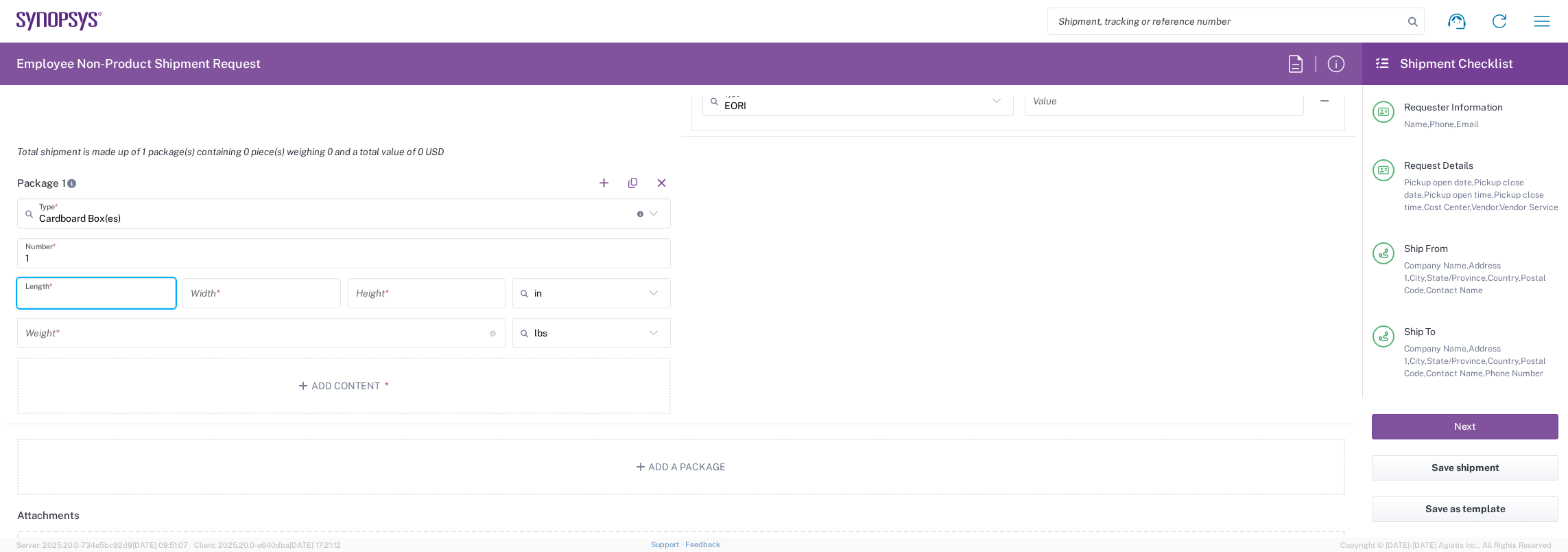
click at [85, 296] on input "number" at bounding box center [96, 293] width 142 height 24
type input "13"
click at [221, 294] on input "number" at bounding box center [261, 293] width 142 height 24
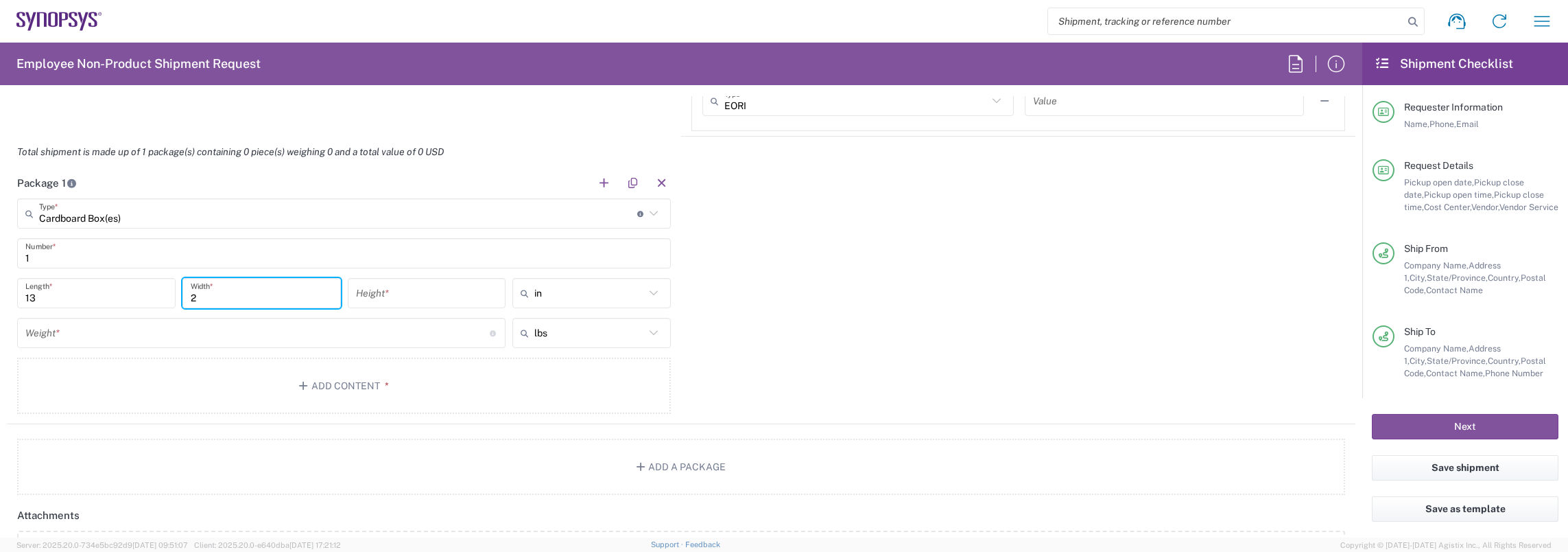
type input "2"
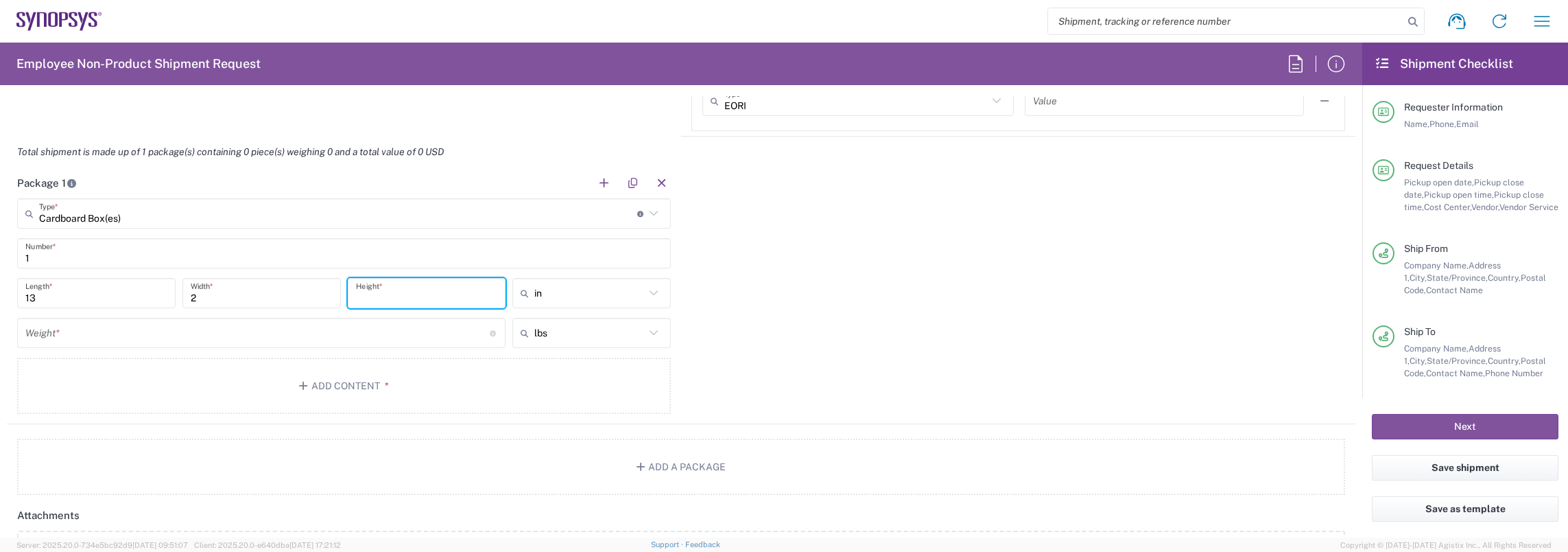
click at [372, 290] on input "number" at bounding box center [427, 293] width 142 height 24
type input "2"
click at [337, 326] on input "number" at bounding box center [257, 333] width 464 height 24
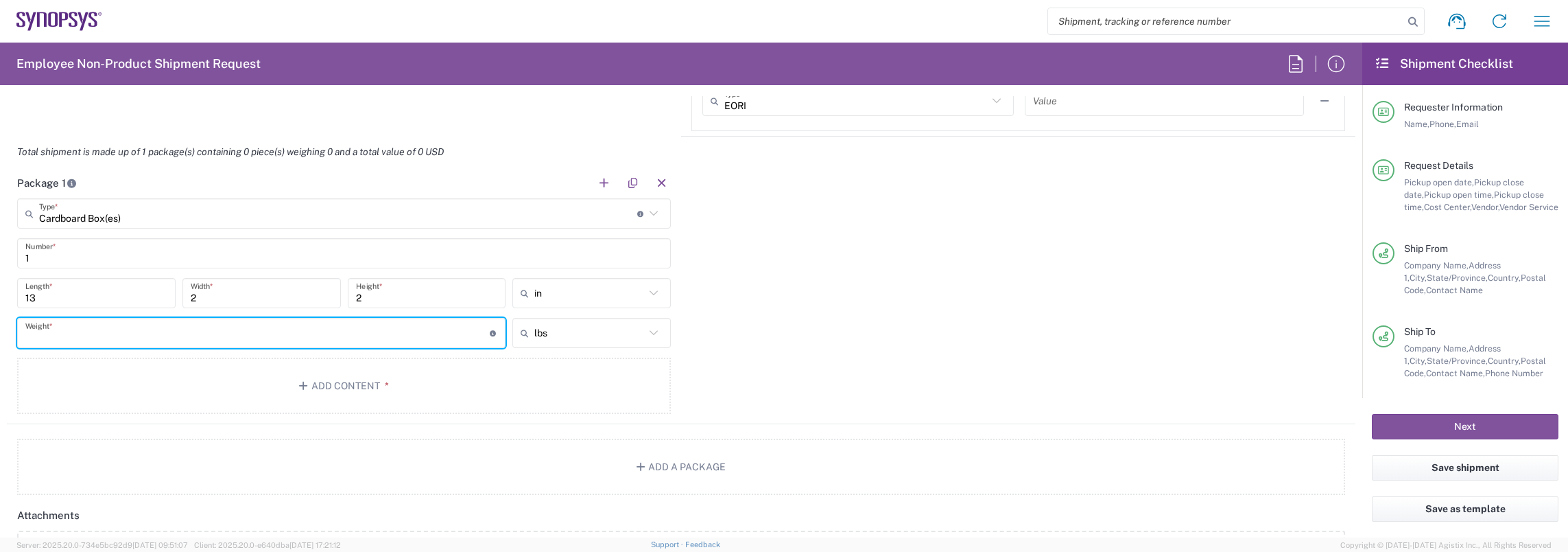
type input "7"
type input "8"
click at [340, 367] on button "Add Content *" at bounding box center [344, 385] width 654 height 56
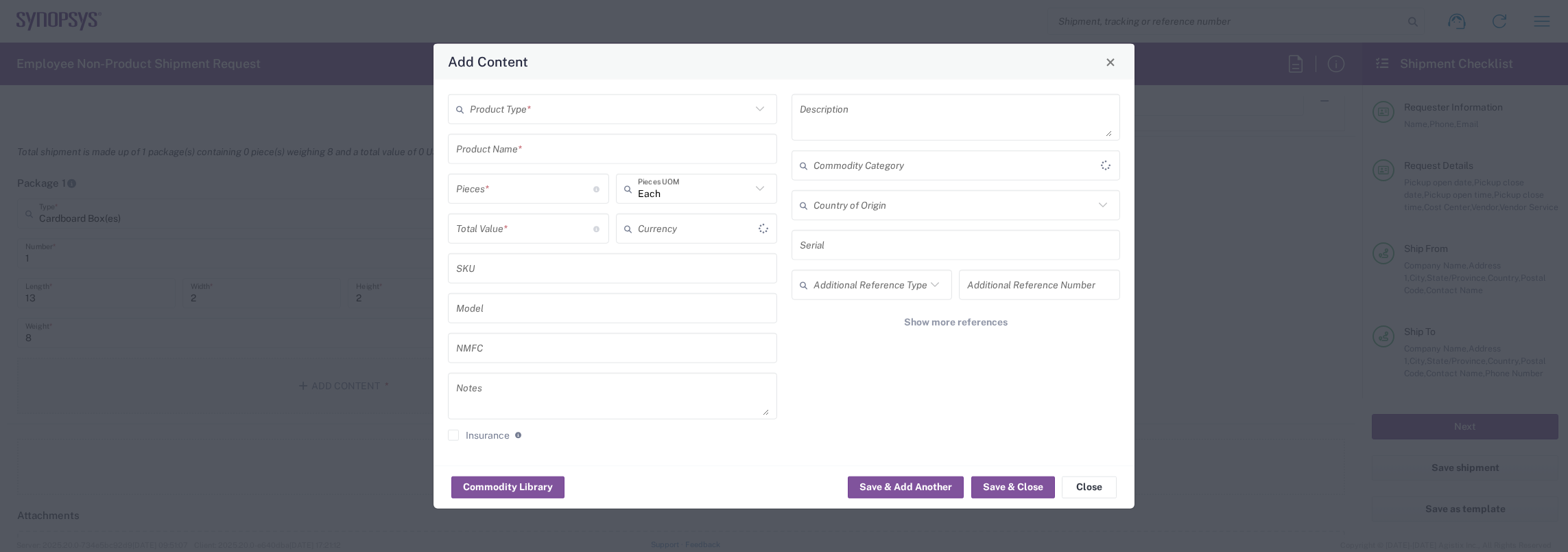
type input "US Dollar"
click at [588, 113] on input "text" at bounding box center [610, 109] width 281 height 24
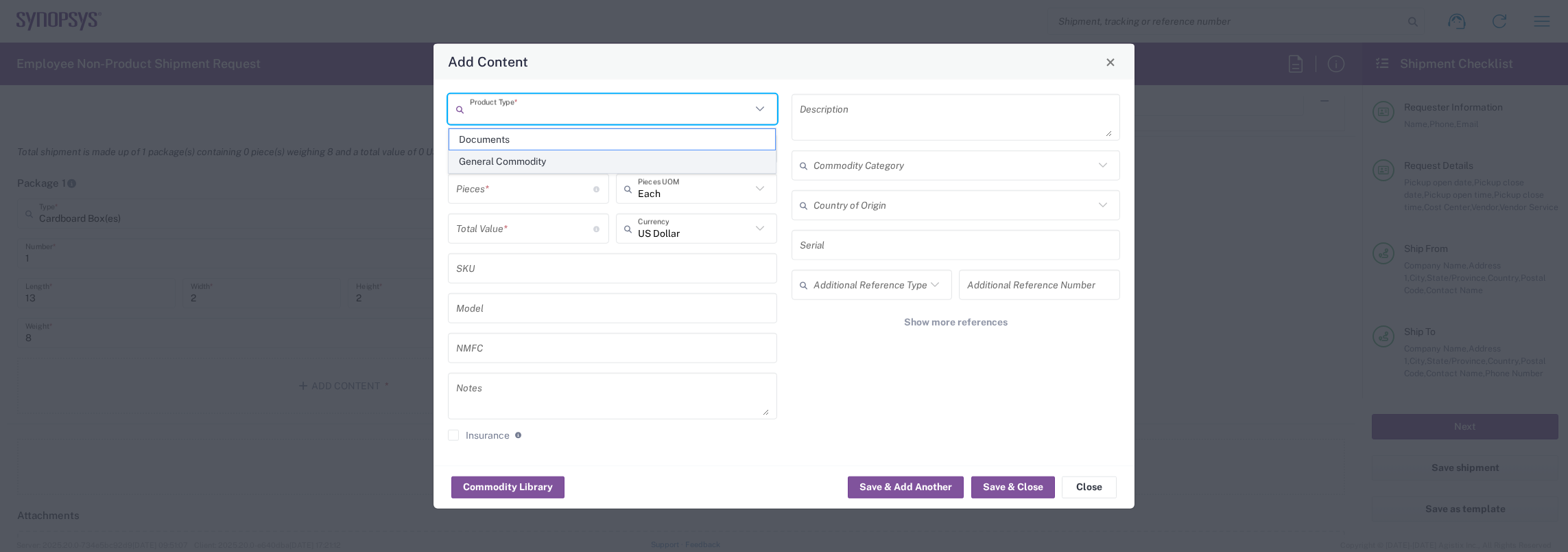
click at [547, 156] on span "General Commodity" at bounding box center [612, 161] width 327 height 22
type input "General Commodity"
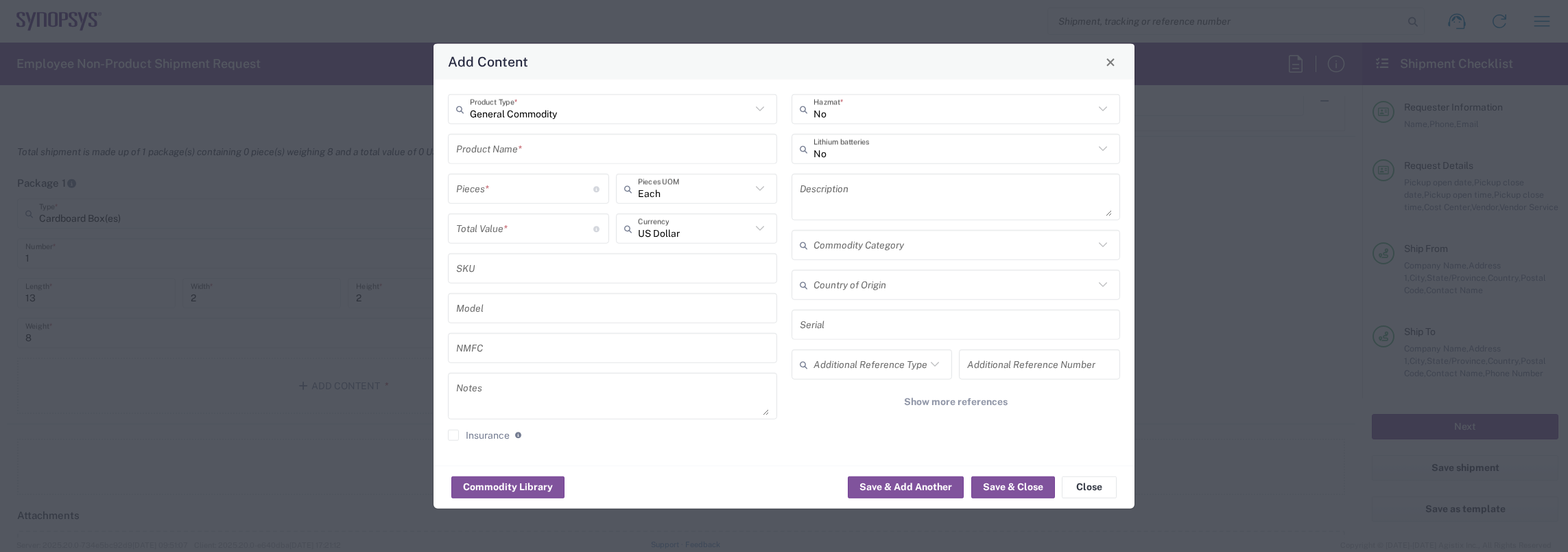
click at [536, 144] on input "text" at bounding box center [612, 149] width 313 height 24
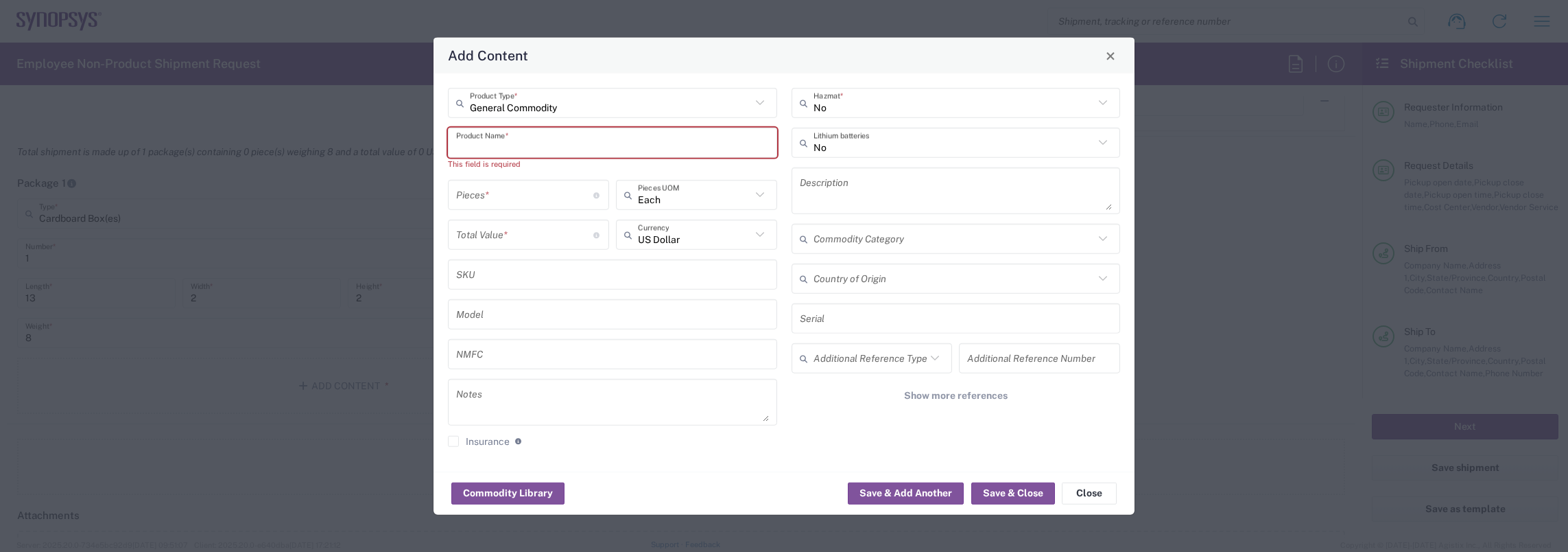
click at [619, 145] on input "text" at bounding box center [612, 143] width 313 height 24
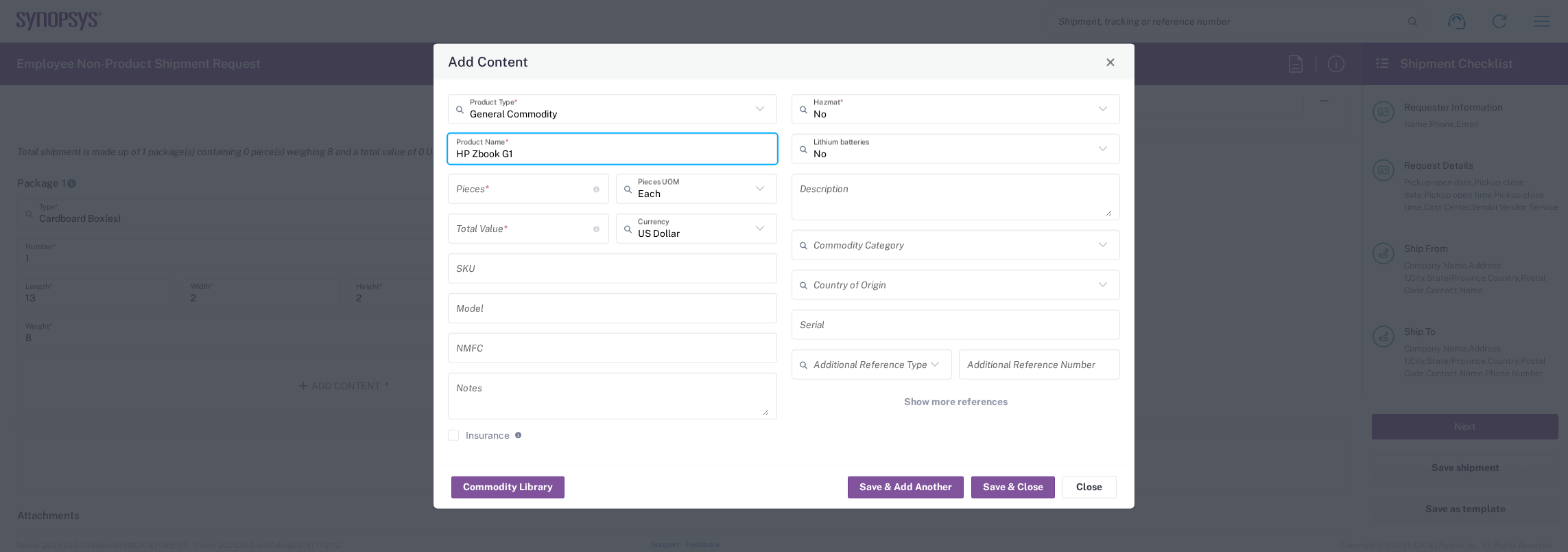
click at [504, 151] on input "HP Zbook G1" at bounding box center [612, 149] width 313 height 24
click at [546, 157] on input "HP Zbook X G1" at bounding box center [606, 149] width 301 height 24
type input "HP Zbook X G1i"
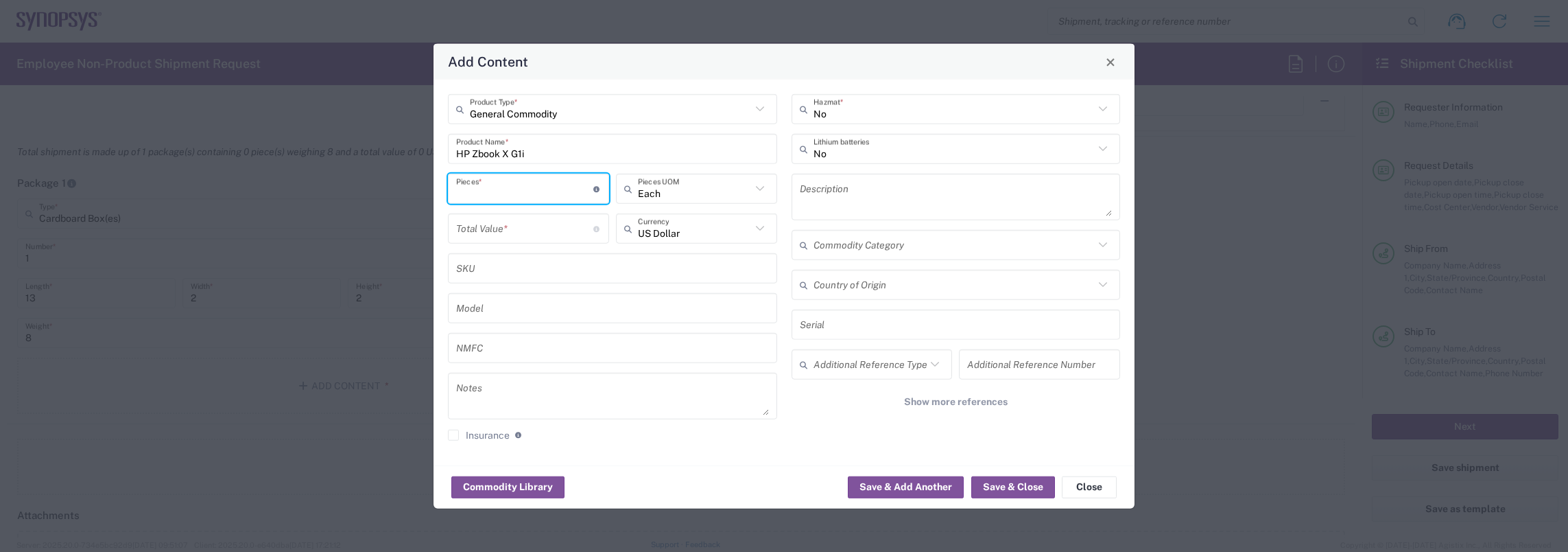
click at [536, 187] on input "number" at bounding box center [524, 189] width 138 height 24
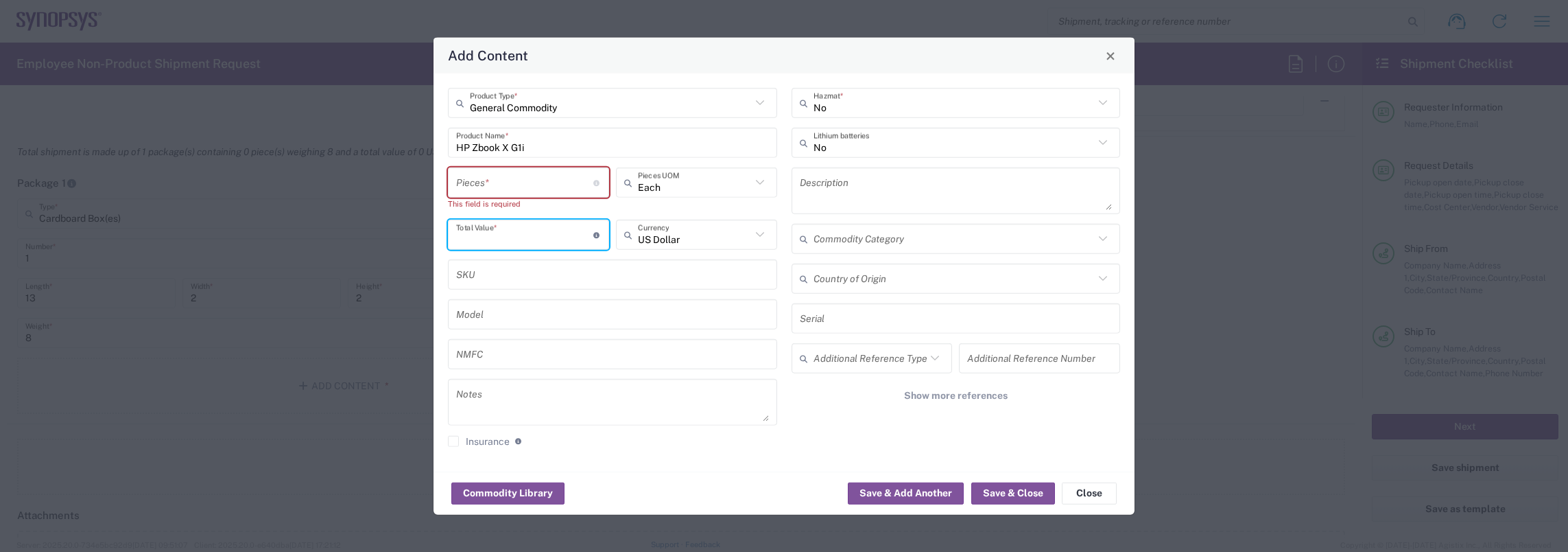
click at [522, 227] on input "number" at bounding box center [524, 234] width 138 height 24
click at [522, 234] on input "number" at bounding box center [524, 234] width 138 height 24
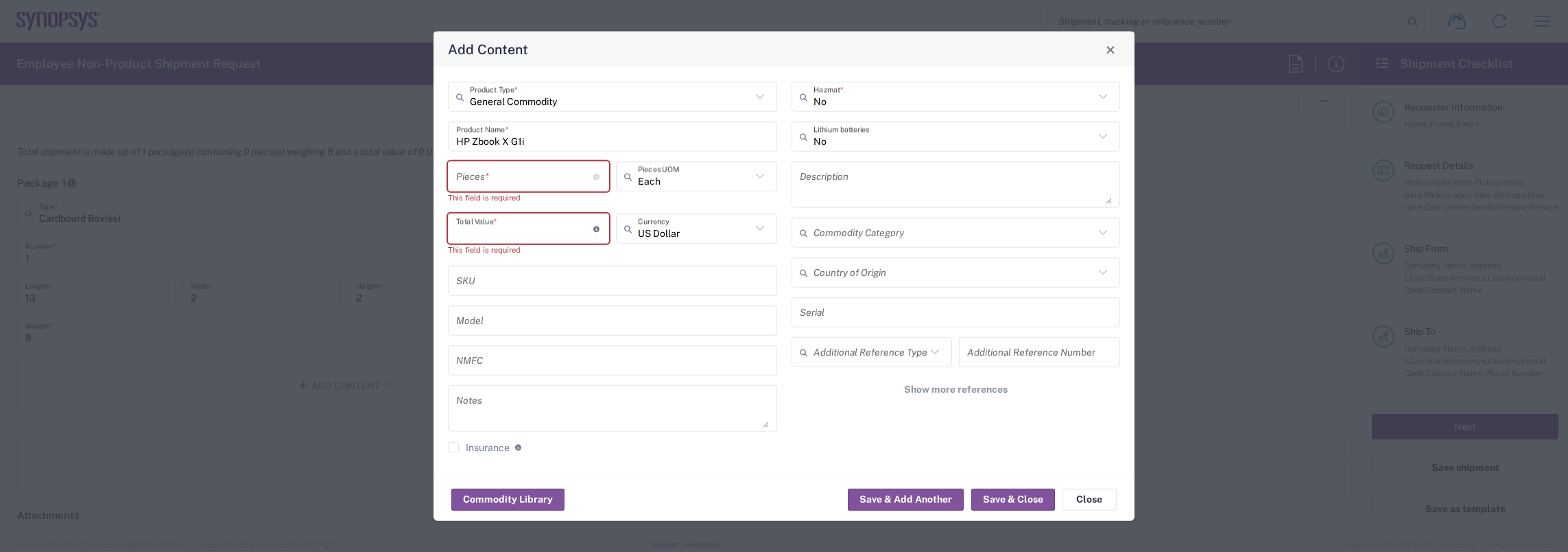
click at [555, 229] on input "number" at bounding box center [524, 228] width 138 height 24
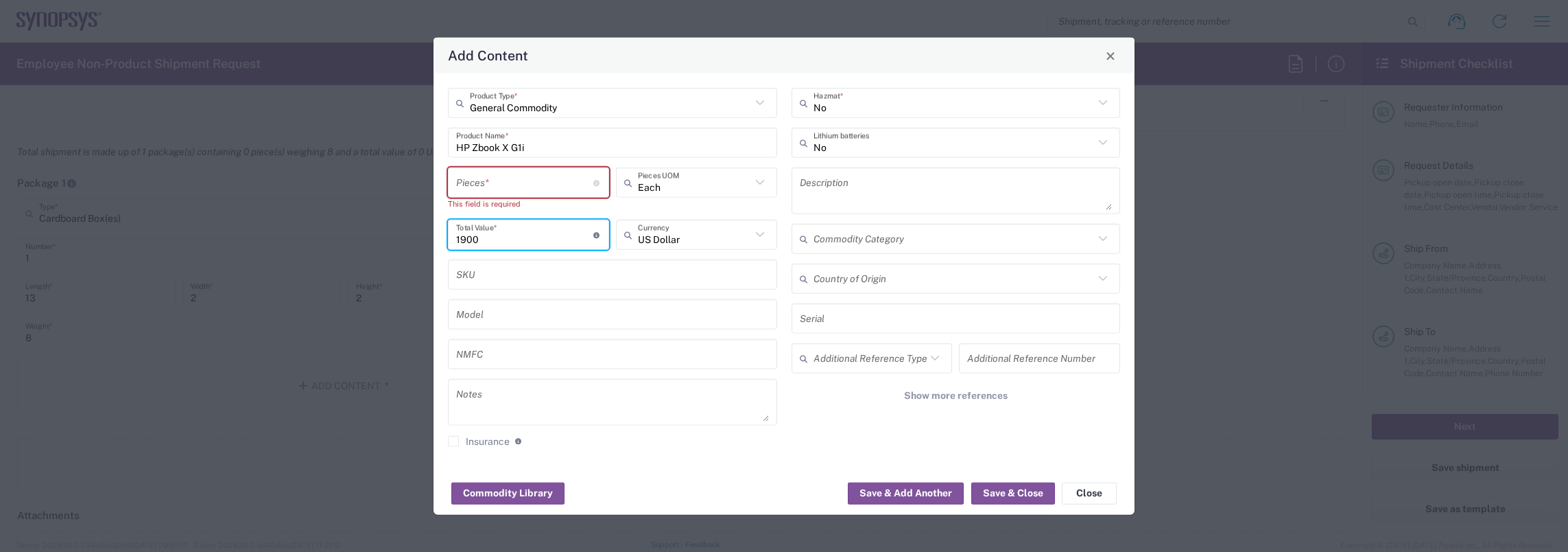
type input "1900"
click at [559, 180] on input "number" at bounding box center [524, 183] width 138 height 24
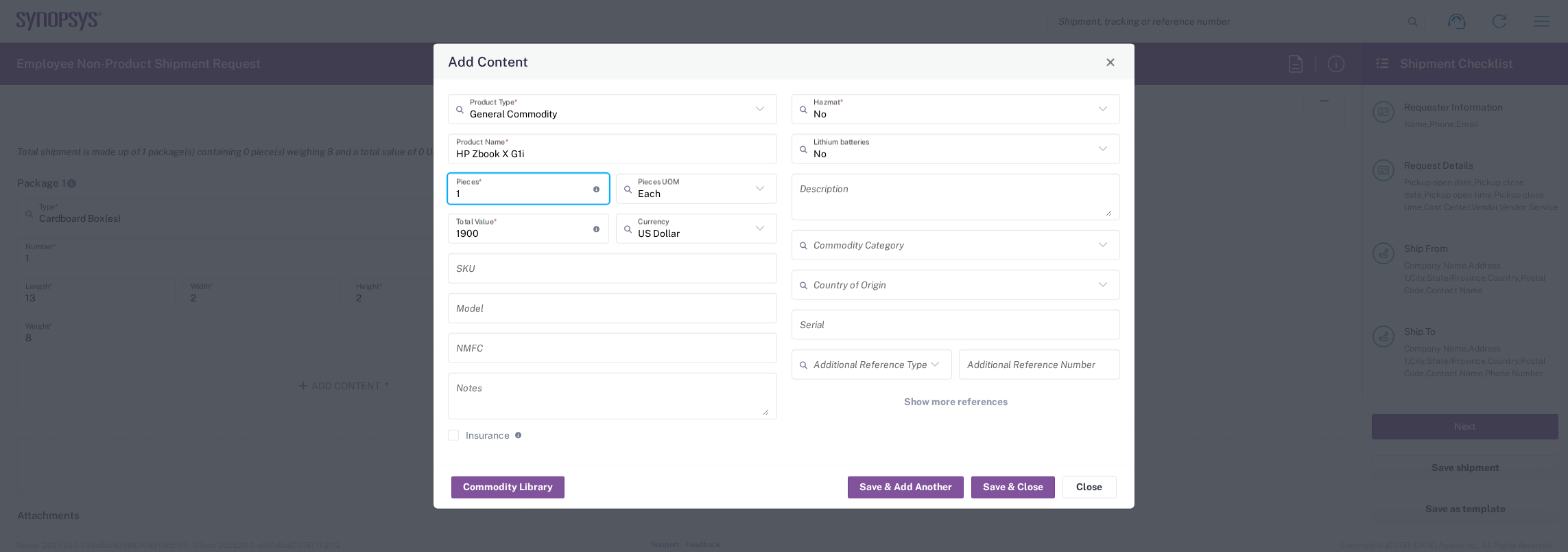
type input "1"
click at [821, 433] on div "No Hazmat * No Lithium batteries Description Commodity Category Country of Orig…" at bounding box center [955, 273] width 343 height 356
click at [893, 480] on button "Save & Add Another" at bounding box center [906, 486] width 116 height 22
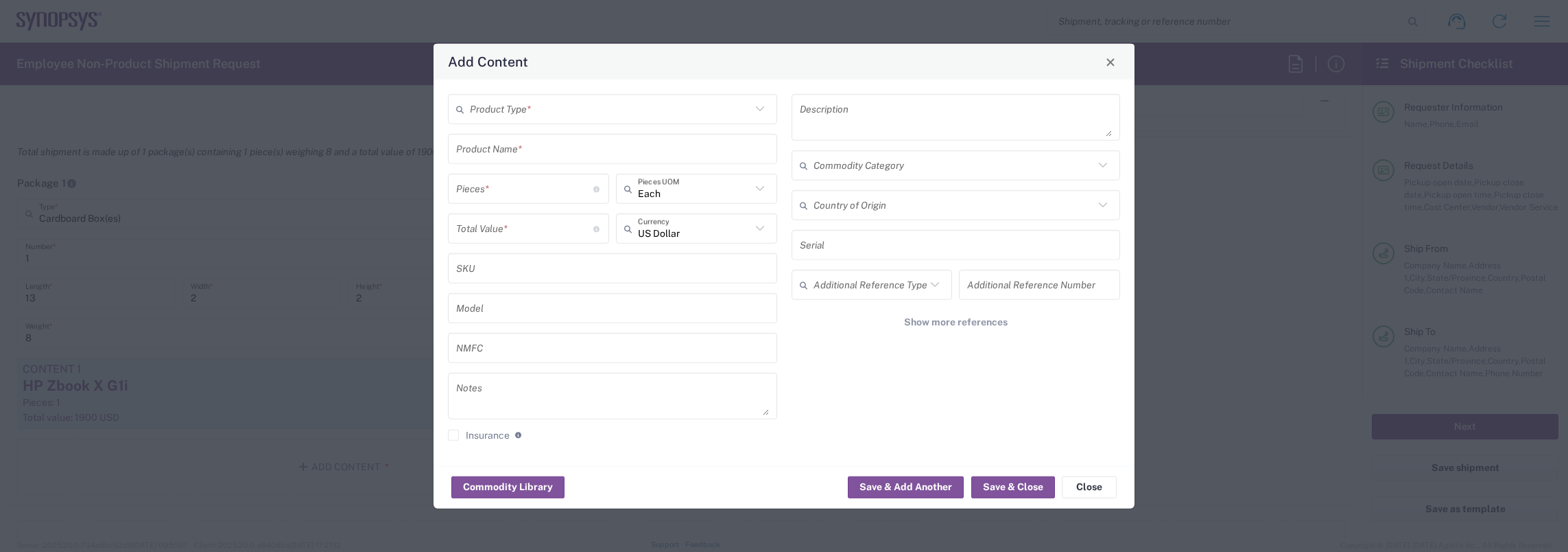
click at [546, 111] on input "text" at bounding box center [610, 109] width 281 height 24
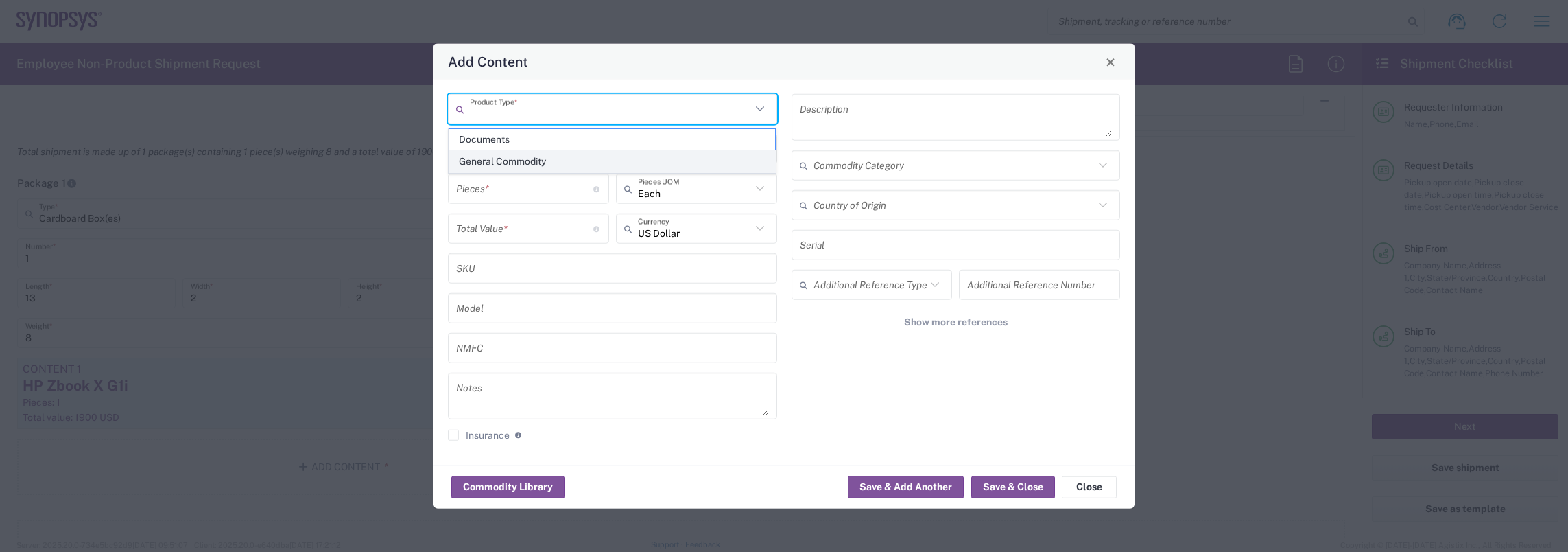
click at [532, 160] on span "General Commodity" at bounding box center [612, 161] width 327 height 22
type input "General Commodity"
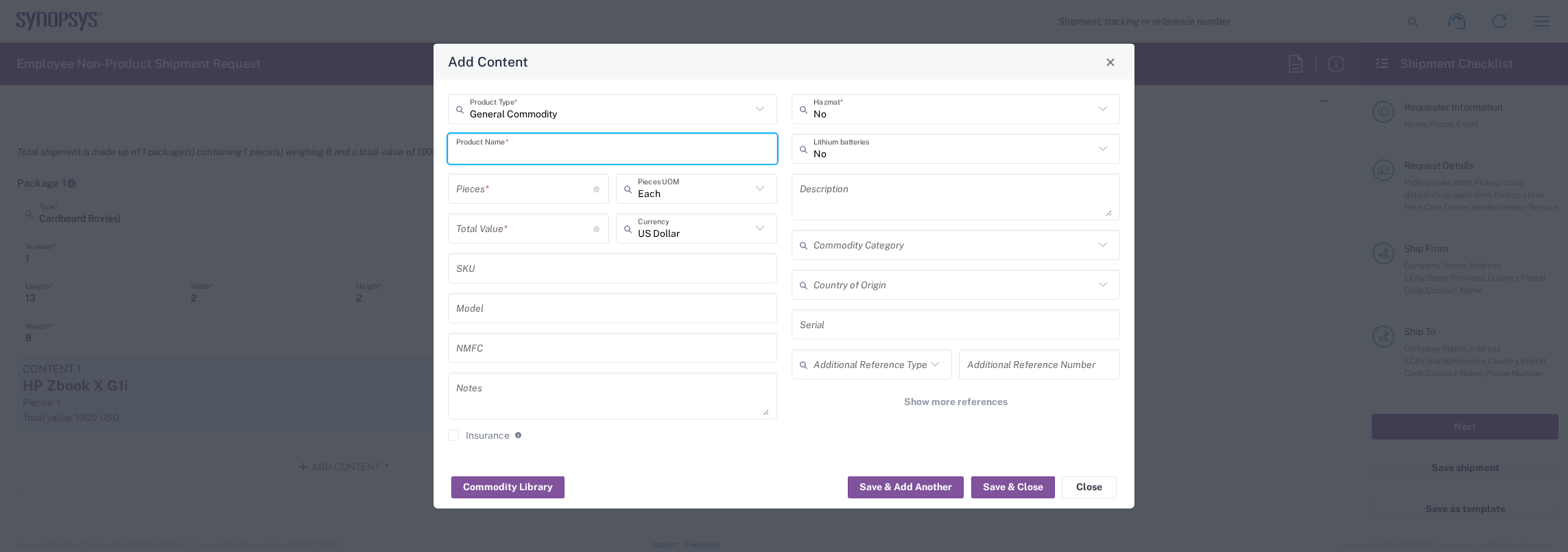
click at [527, 154] on input "text" at bounding box center [612, 149] width 313 height 24
click at [493, 199] on div "Laptop Charger/ Power Supply" at bounding box center [612, 204] width 327 height 23
type input "Laptop Charger/ Power Supply"
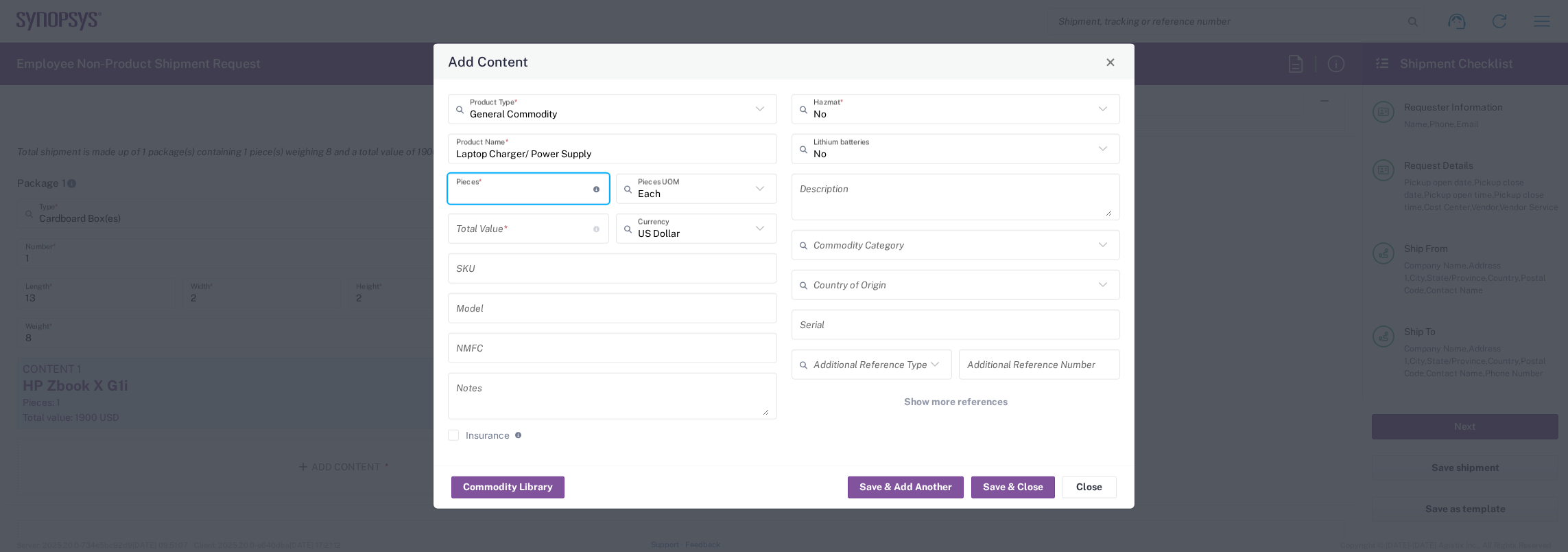
click at [490, 193] on input "number" at bounding box center [524, 189] width 138 height 24
type input "1"
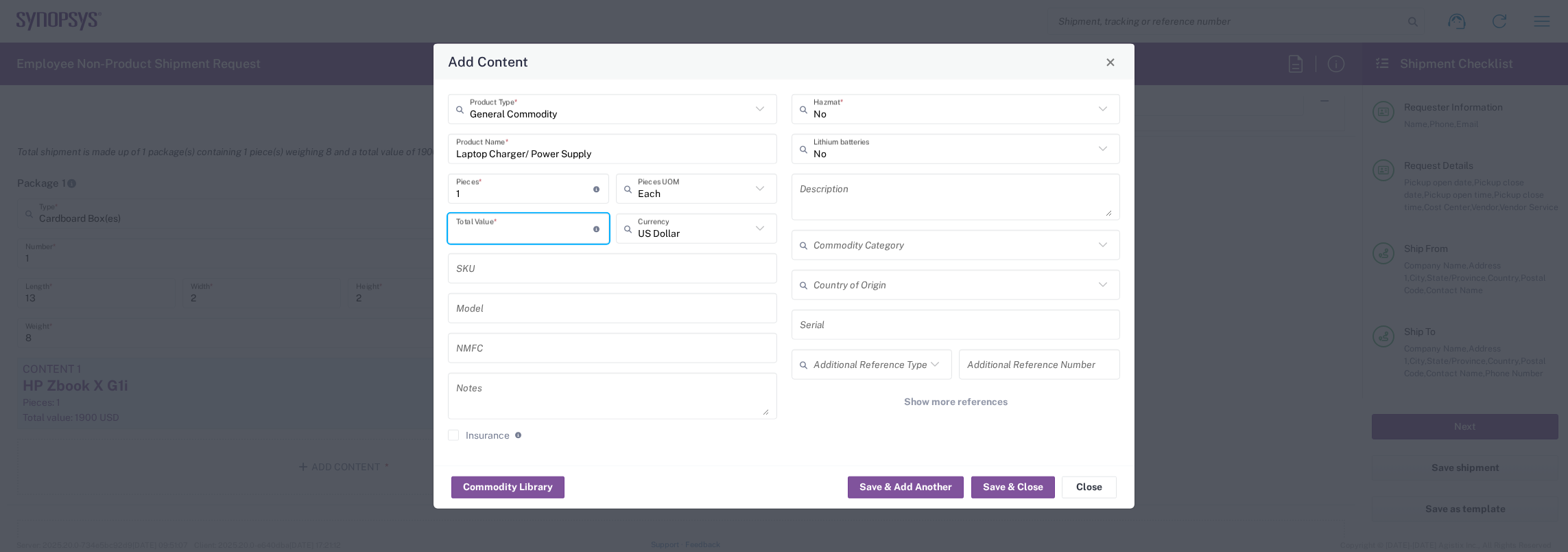
click at [480, 237] on input "number" at bounding box center [524, 228] width 138 height 24
type input "80"
click at [930, 491] on button "Save & Add Another" at bounding box center [906, 486] width 116 height 22
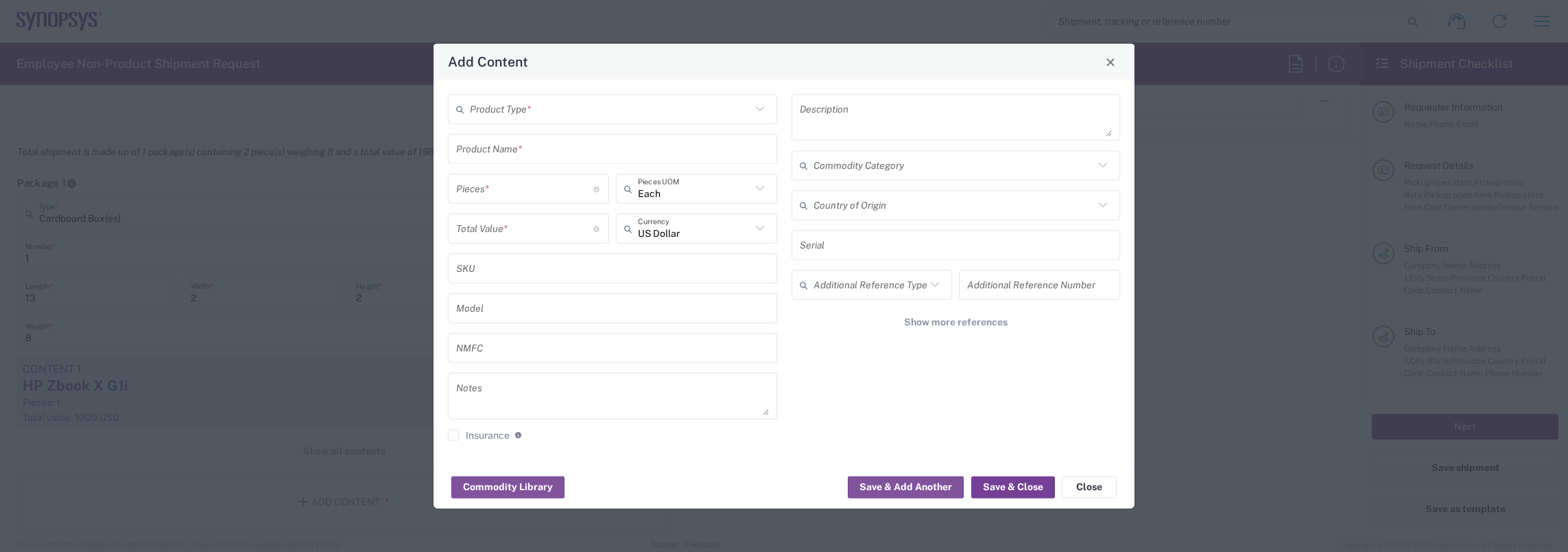
click at [1010, 483] on button "Save & Close" at bounding box center [1013, 486] width 84 height 22
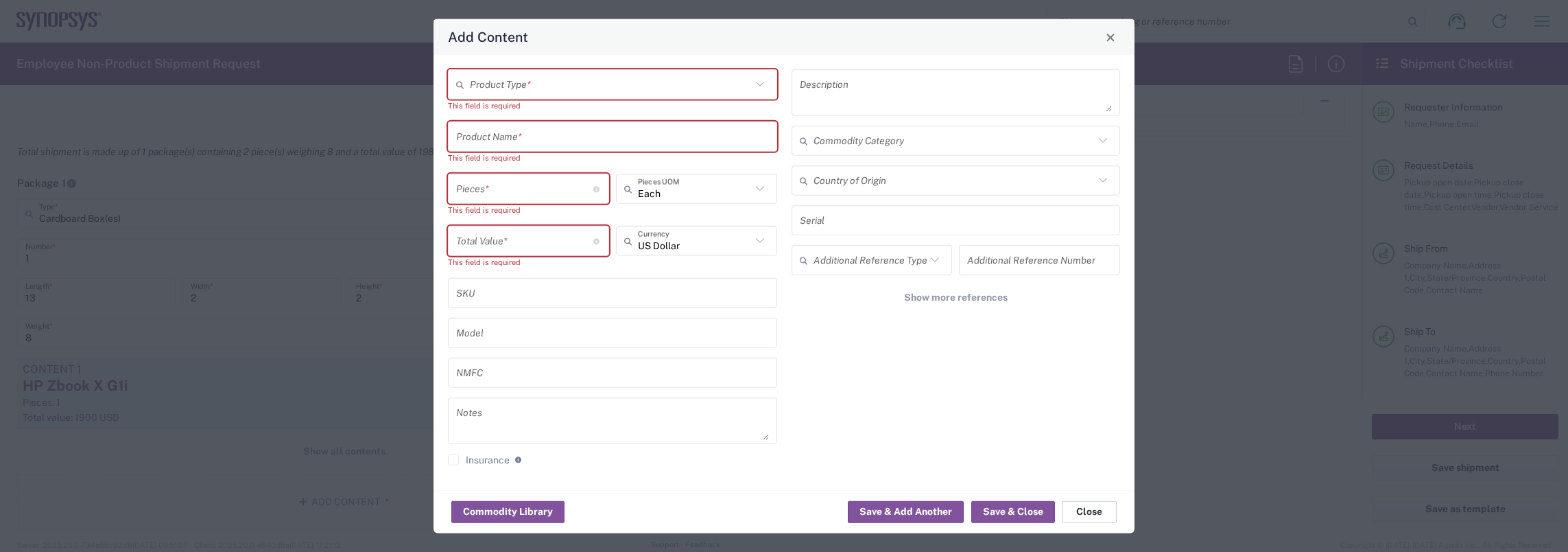
click at [1089, 504] on button "Close" at bounding box center [1089, 510] width 54 height 22
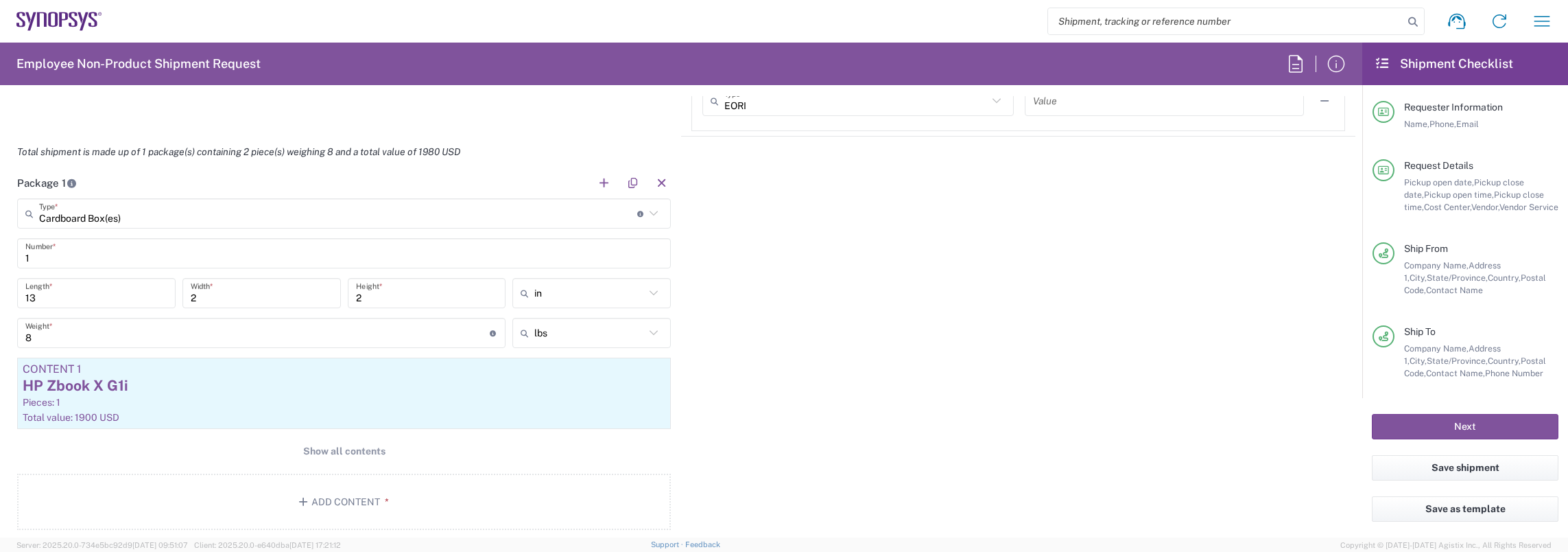
click at [912, 402] on div "Package 1 Cardboard Box(es) Type * Material used to package goods Bale(s) Baske…" at bounding box center [681, 354] width 1348 height 373
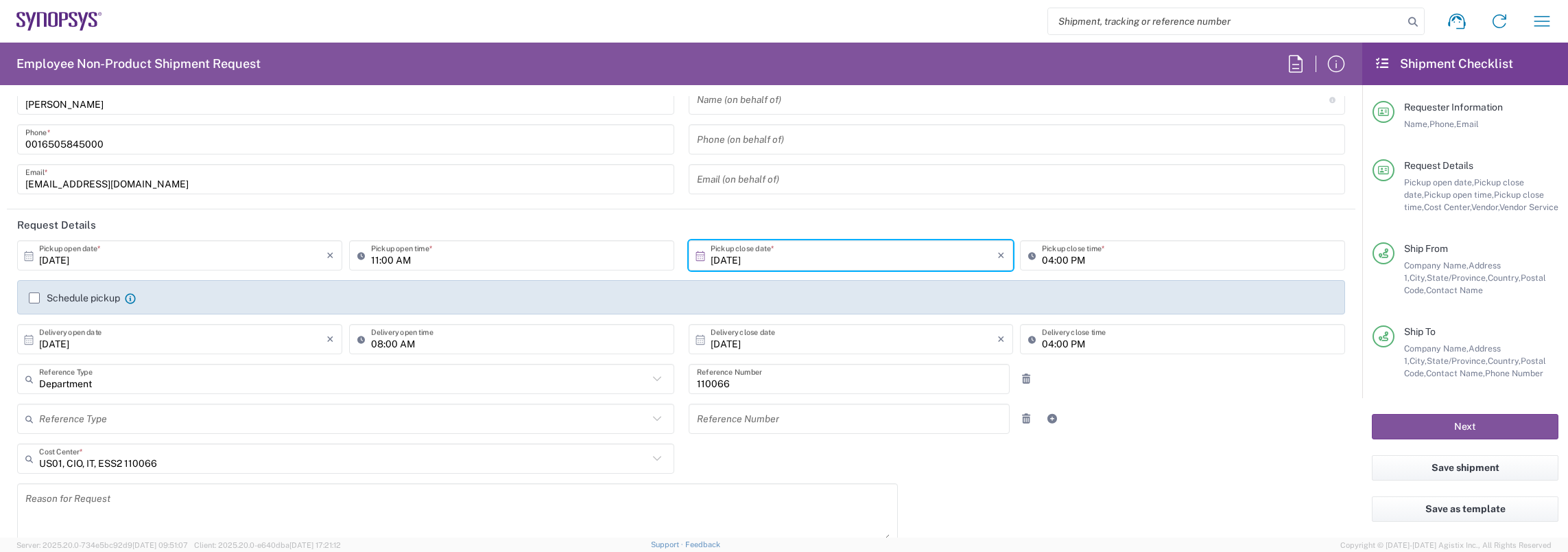
scroll to position [0, 0]
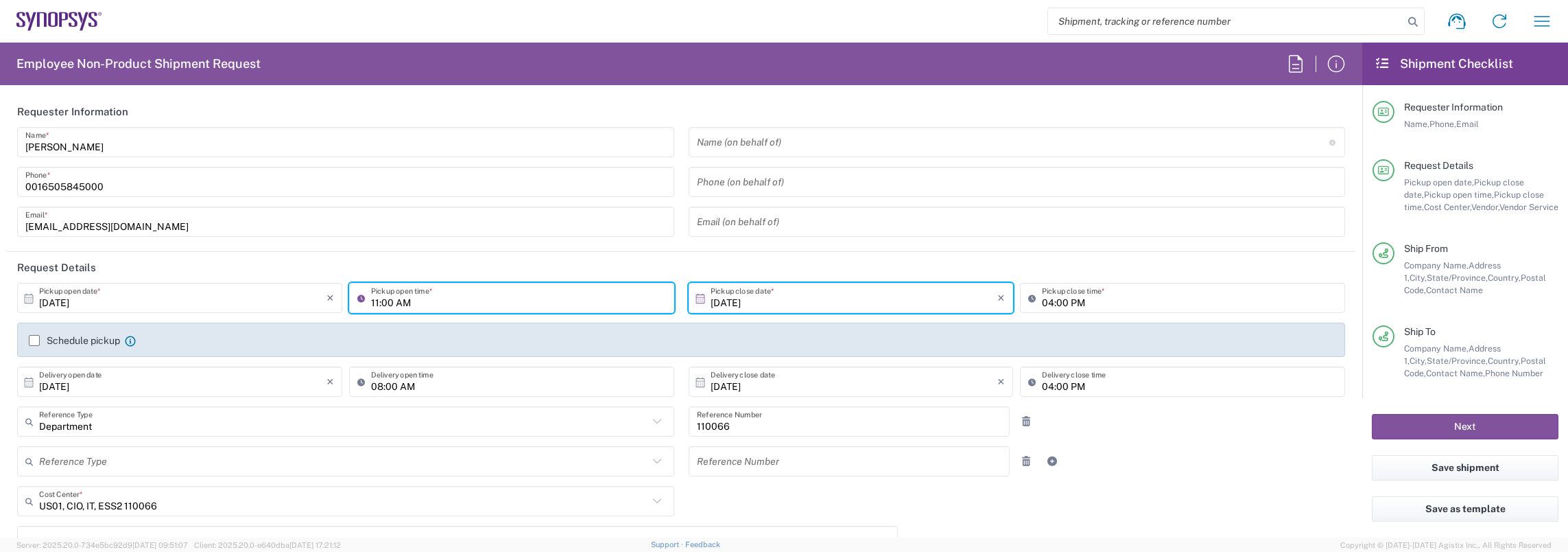
click at [380, 297] on input "11:00 AM" at bounding box center [518, 298] width 295 height 24
click at [400, 300] on input "12:00 AM" at bounding box center [518, 298] width 295 height 24
type input "12:00 PM"
click at [797, 247] on agx-form-section "Requester Information Chloe Dang Name * 0016505845000 Phone * chloed@synopsys.c…" at bounding box center [681, 174] width 1348 height 156
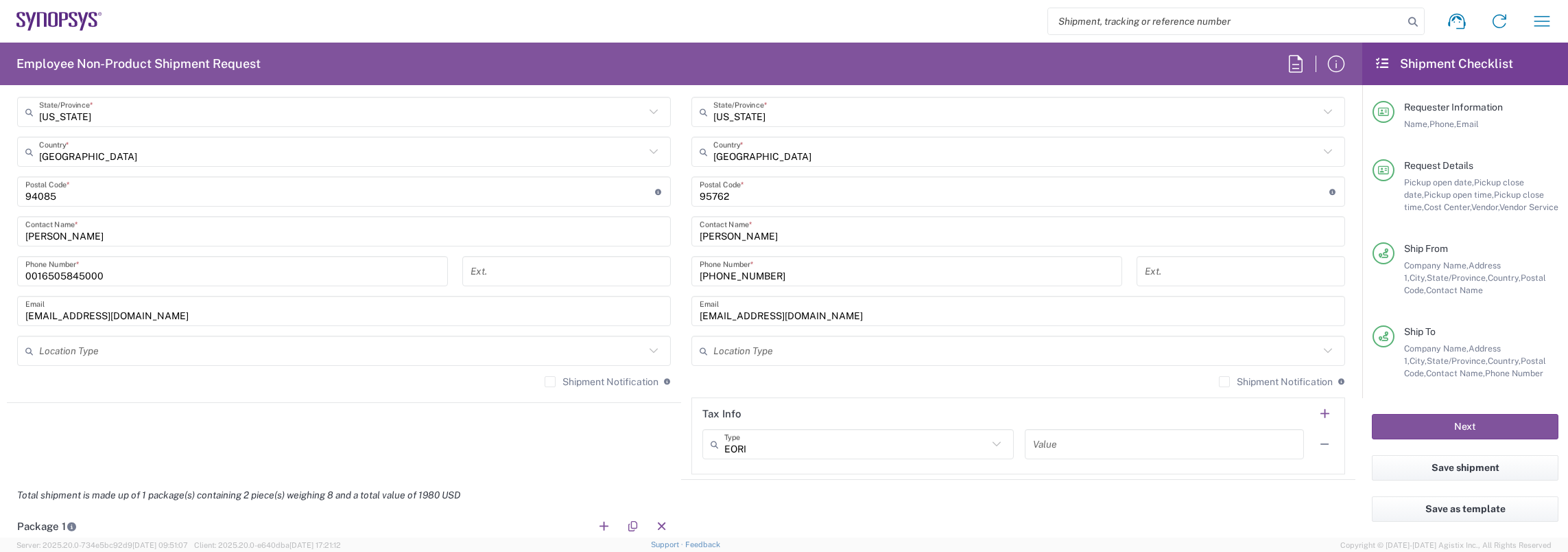
scroll to position [1030, 0]
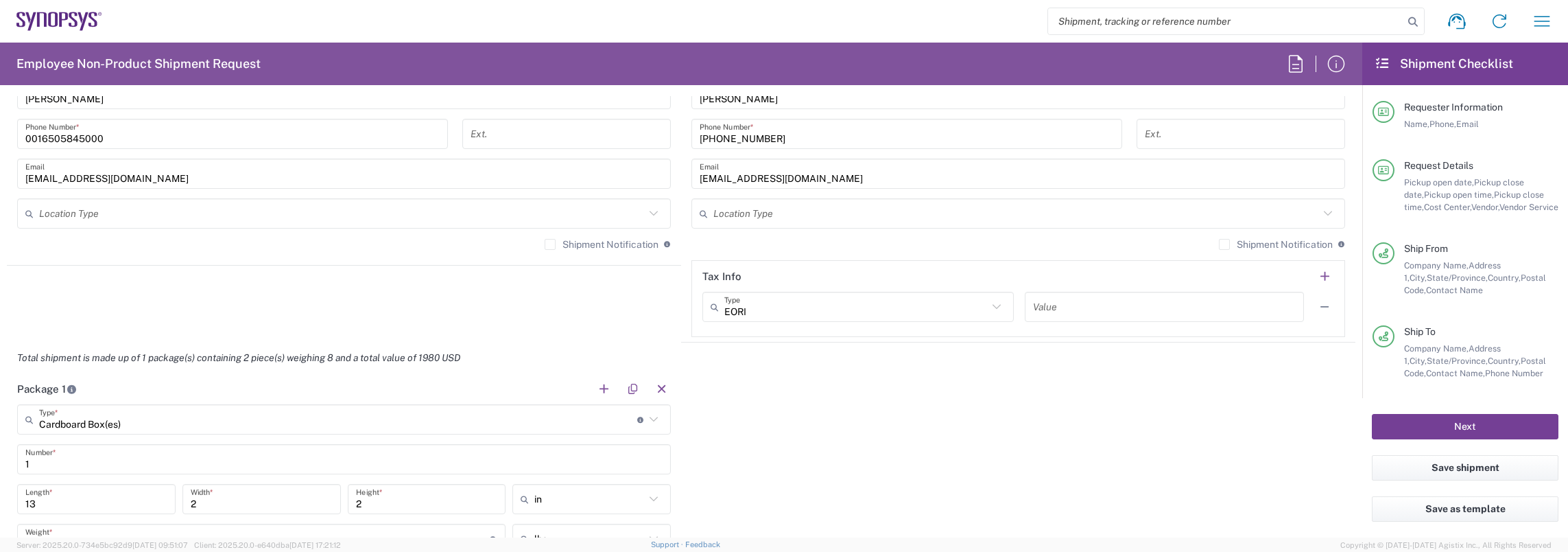
click at [1397, 426] on button "Next" at bounding box center [1465, 426] width 187 height 25
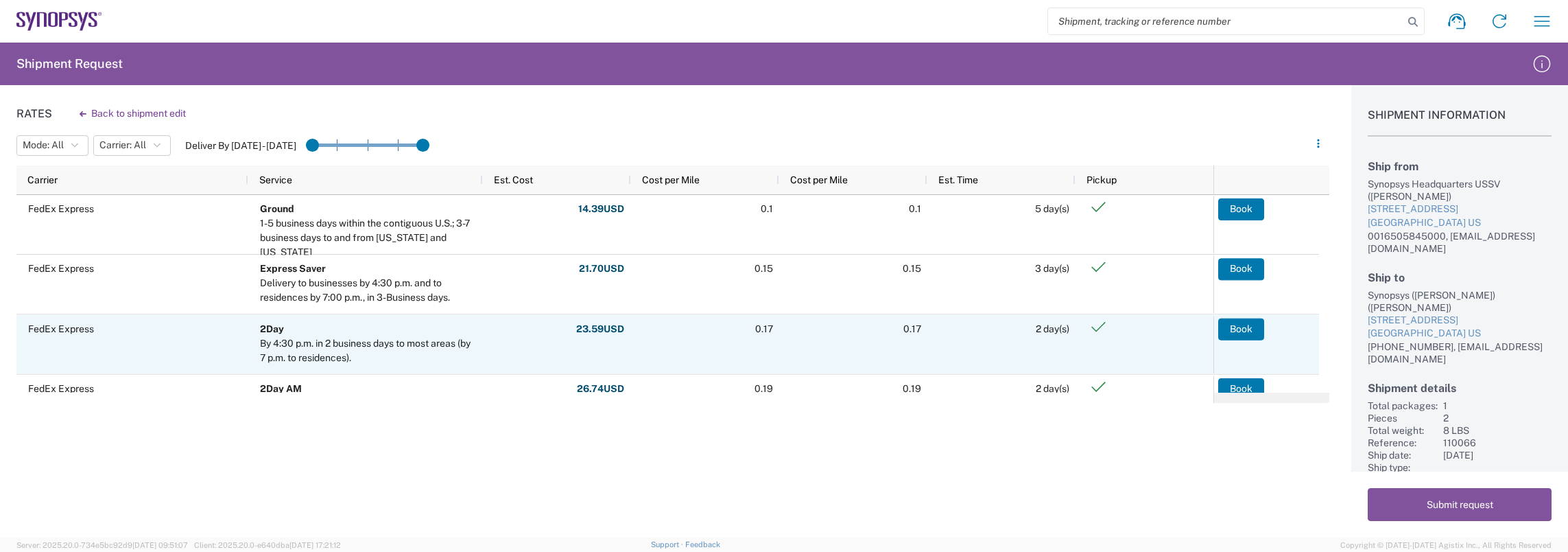
click at [518, 332] on span "23.59 USD Fuel: 3.81 Total: 23.59 USD" at bounding box center [560, 329] width 131 height 27
click at [1221, 330] on button "Book" at bounding box center [1241, 328] width 46 height 22
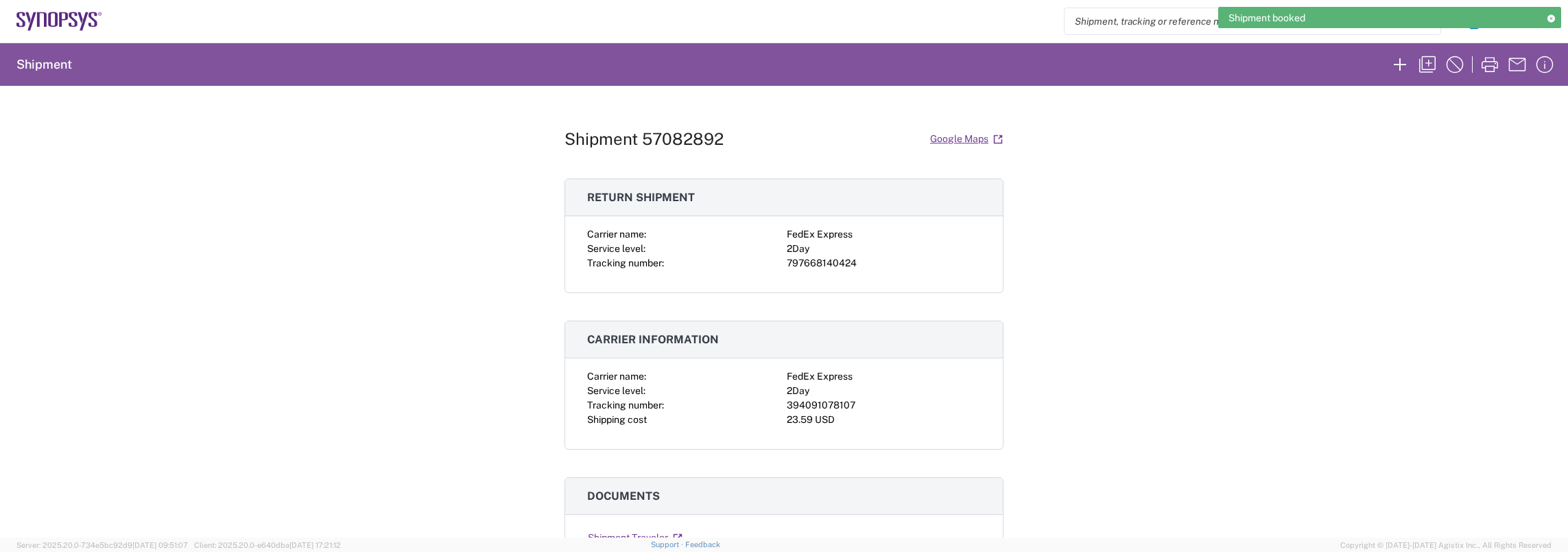
click at [1161, 224] on div "Shipment 57082892 Google Maps Return shipment Carrier name: FedEx Express Servi…" at bounding box center [784, 311] width 1568 height 452
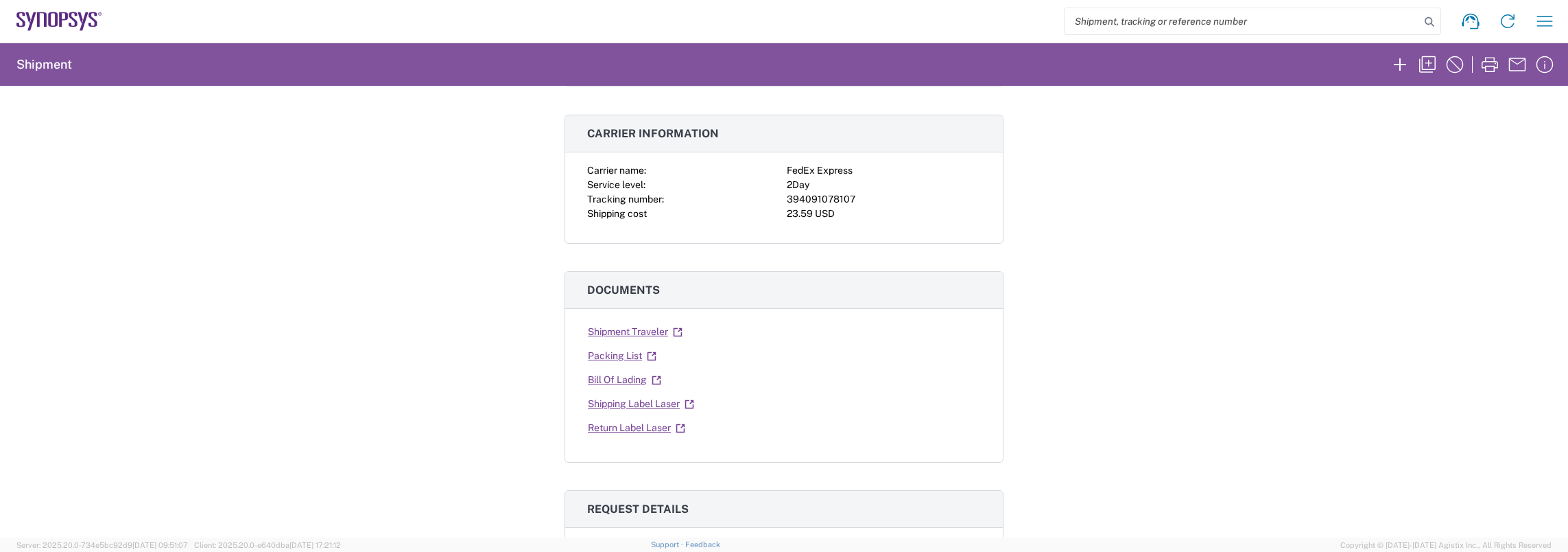
scroll to position [274, 0]
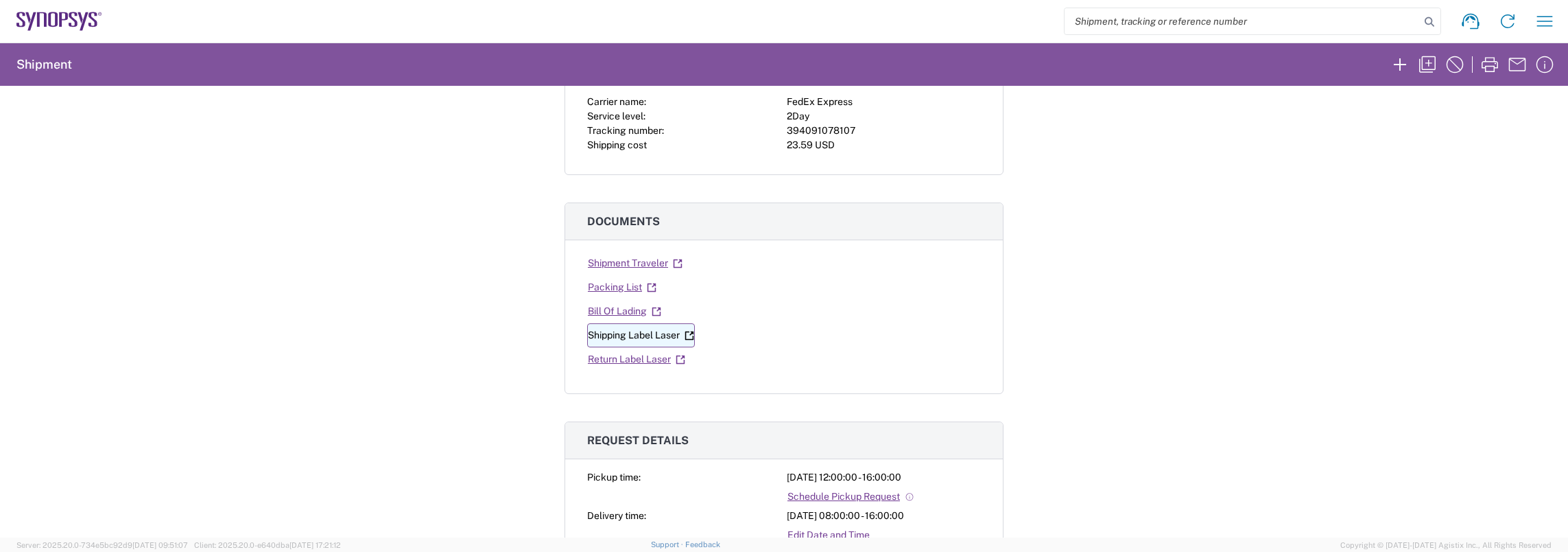
click at [613, 336] on link "Shipping Label Laser" at bounding box center [641, 336] width 108 height 24
click at [633, 360] on link "Return Label Laser" at bounding box center [637, 359] width 99 height 24
